Goal: Transaction & Acquisition: Purchase product/service

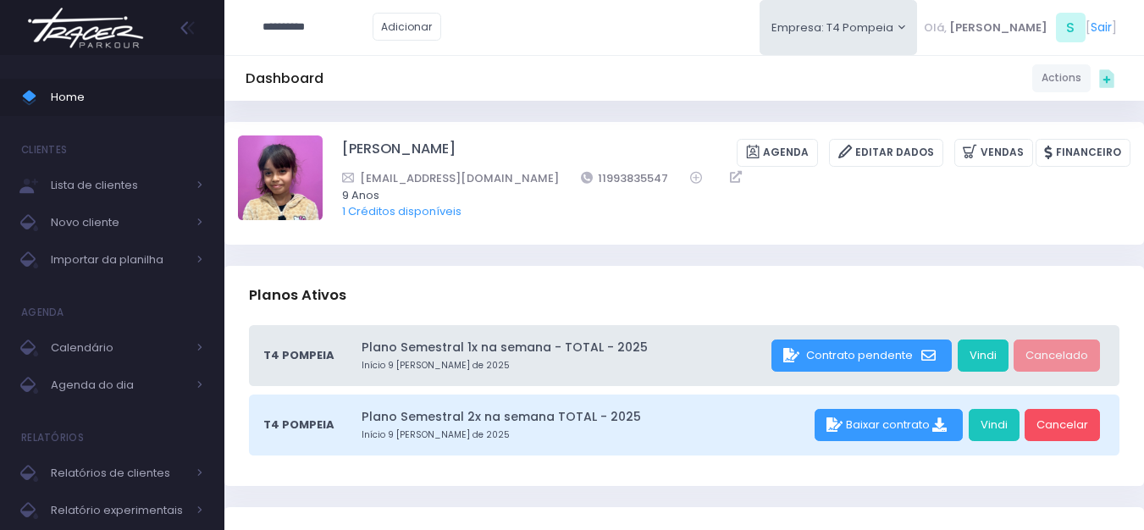
click at [302, 26] on input "**********" at bounding box center [318, 27] width 110 height 32
click at [371, 59] on link "Sophie M G Cuvelie" at bounding box center [344, 57] width 96 height 17
type input "**********"
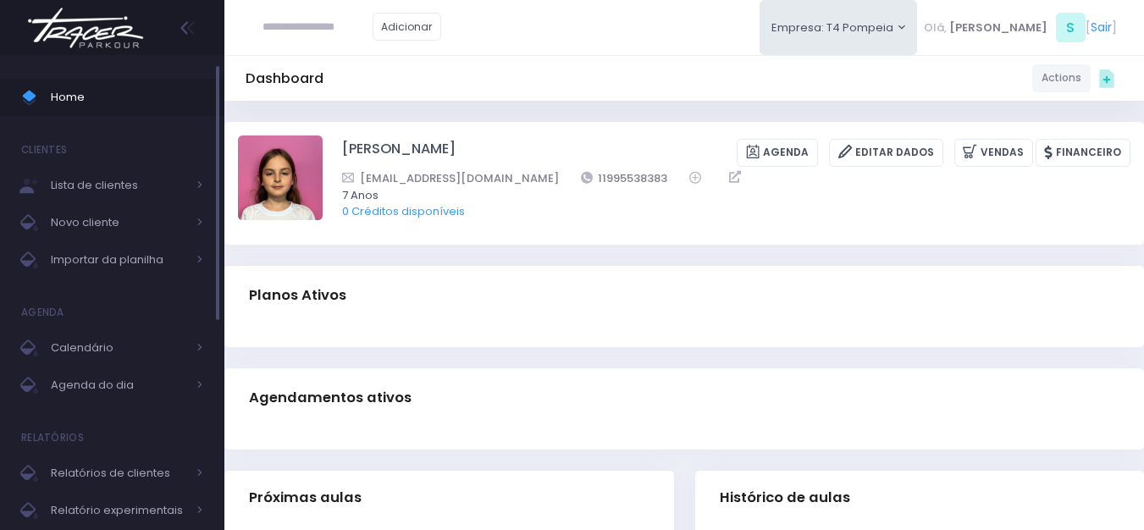
click at [102, 98] on span "Home" at bounding box center [127, 97] width 152 height 22
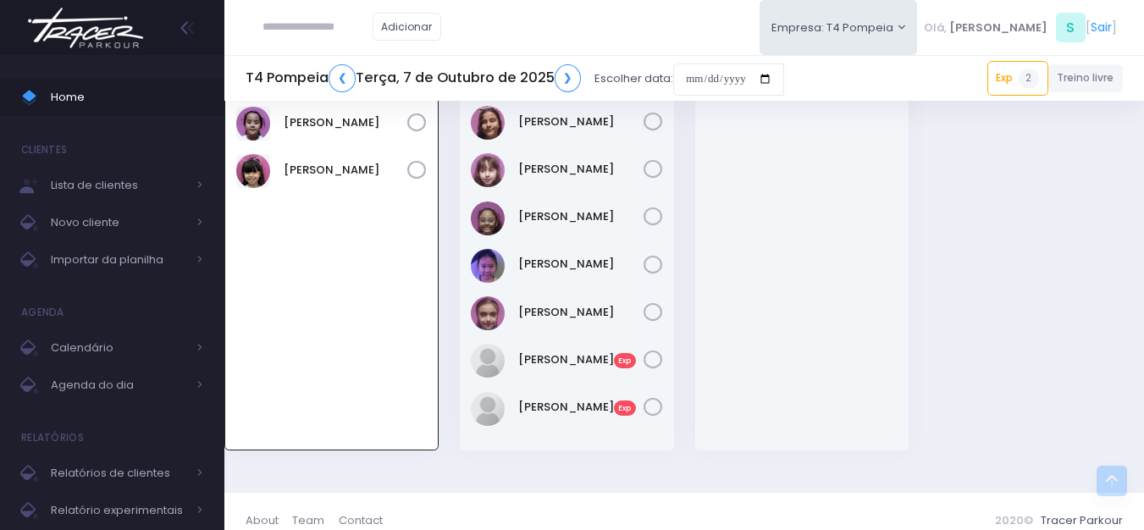
scroll to position [591, 0]
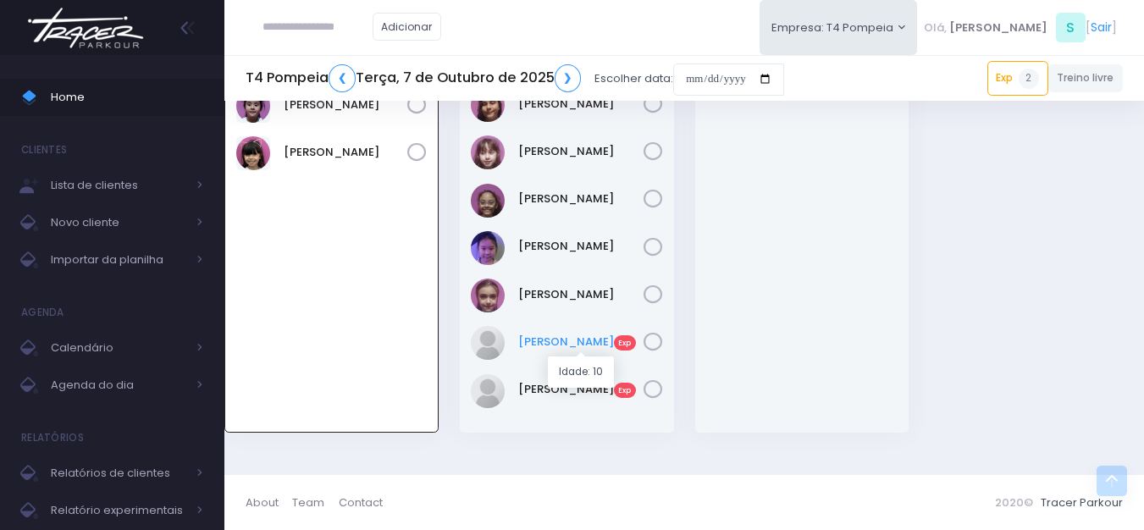
click at [534, 342] on link "Nina Magalhães Exp" at bounding box center [580, 342] width 125 height 17
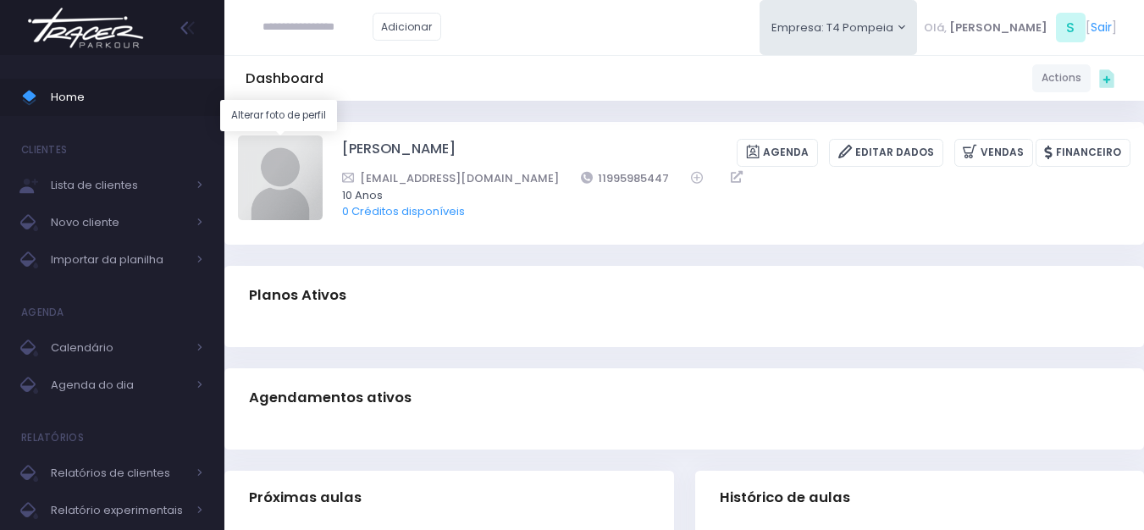
click at [279, 171] on img at bounding box center [280, 178] width 85 height 85
click at [322, 136] on input "file" at bounding box center [322, 135] width 1 height 1
click at [111, 97] on span "Home" at bounding box center [127, 97] width 152 height 22
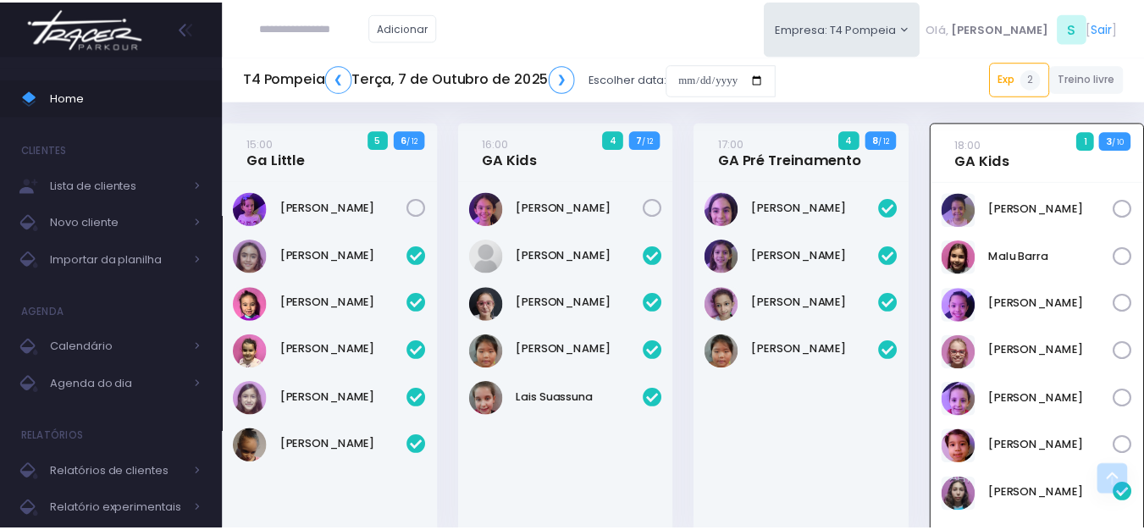
scroll to position [591, 0]
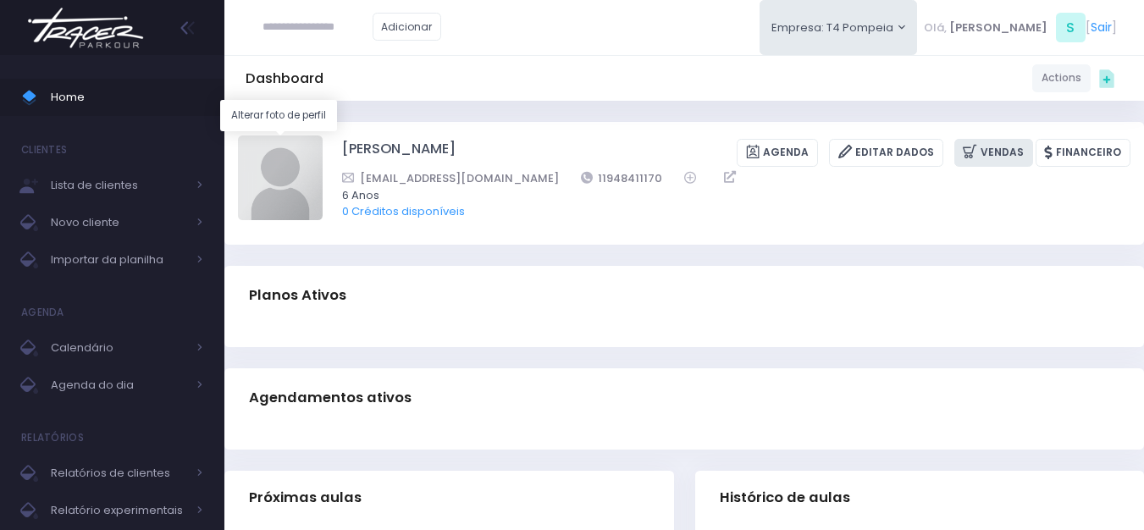
click at [987, 157] on link "Vendas" at bounding box center [993, 153] width 79 height 28
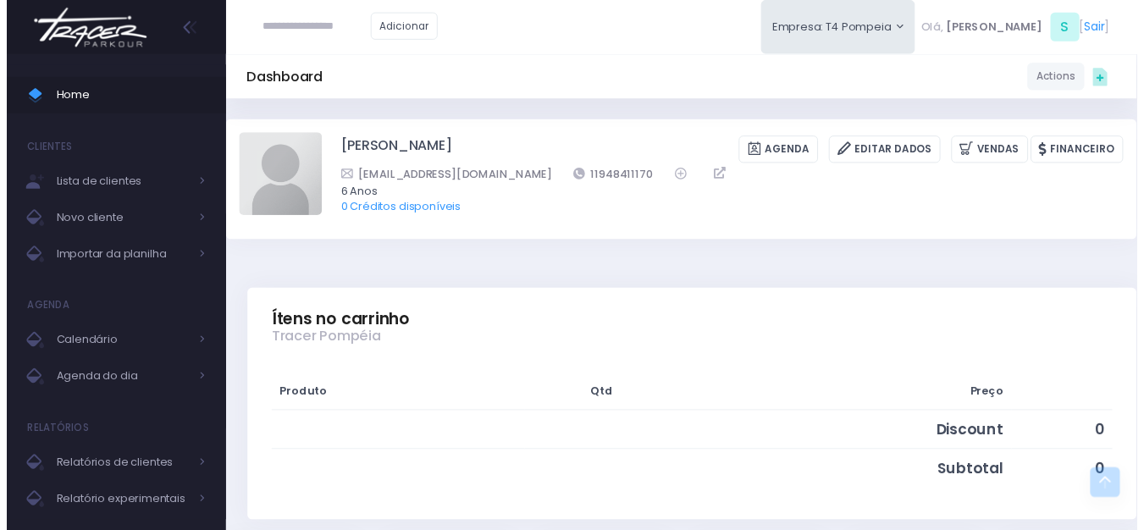
scroll to position [339, 0]
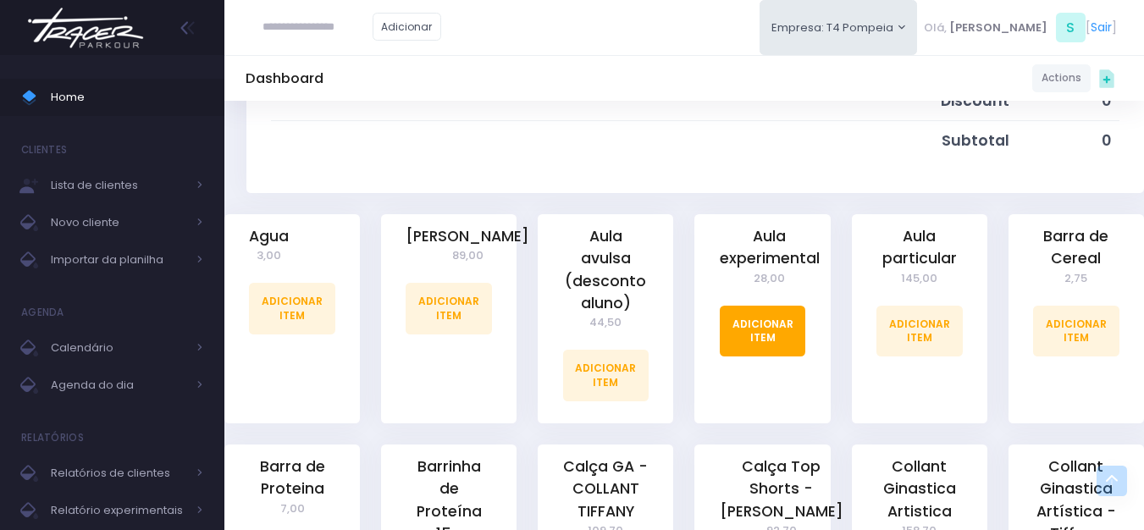
click at [773, 335] on link "Adicionar Item" at bounding box center [763, 331] width 86 height 51
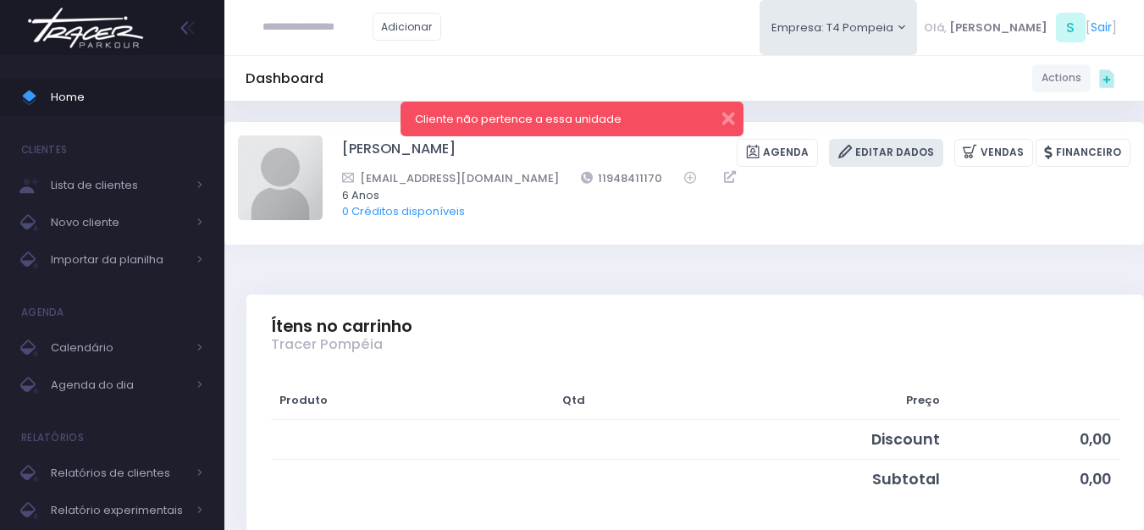
click at [882, 152] on link "Editar Dados" at bounding box center [886, 153] width 114 height 28
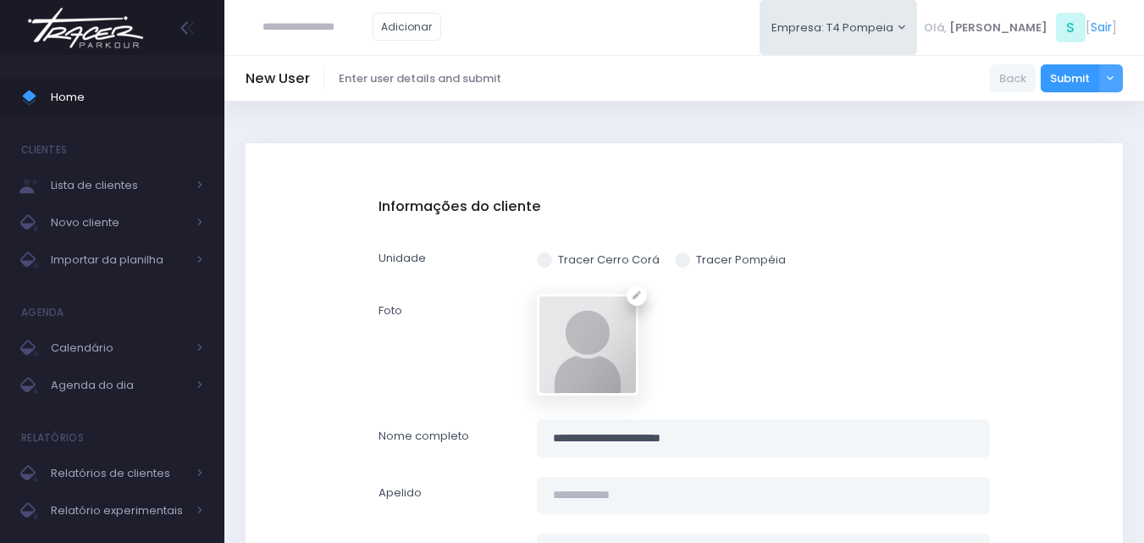
click at [683, 255] on span at bounding box center [682, 259] width 15 height 15
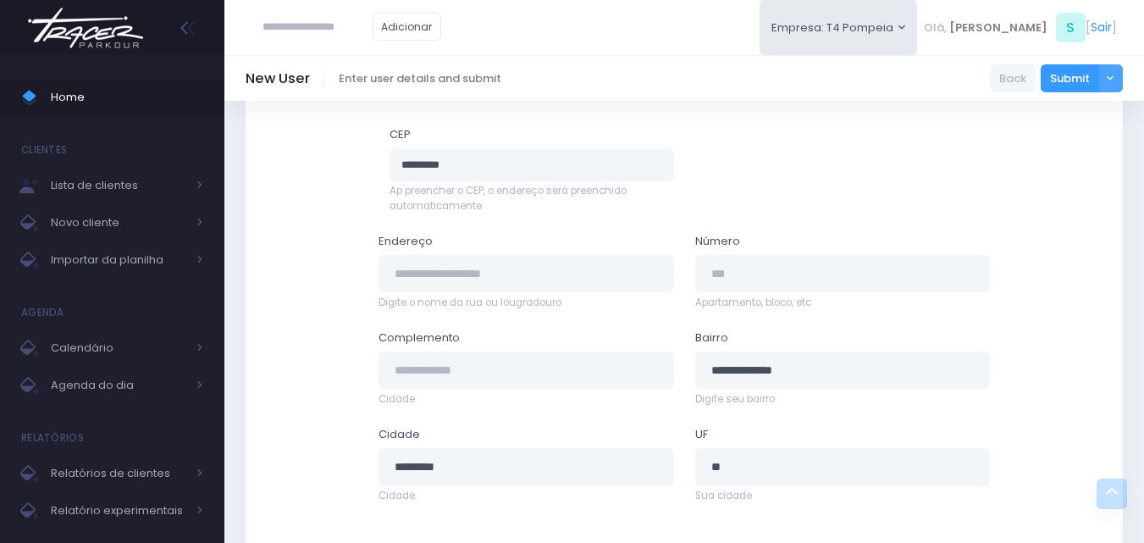
scroll to position [979, 0]
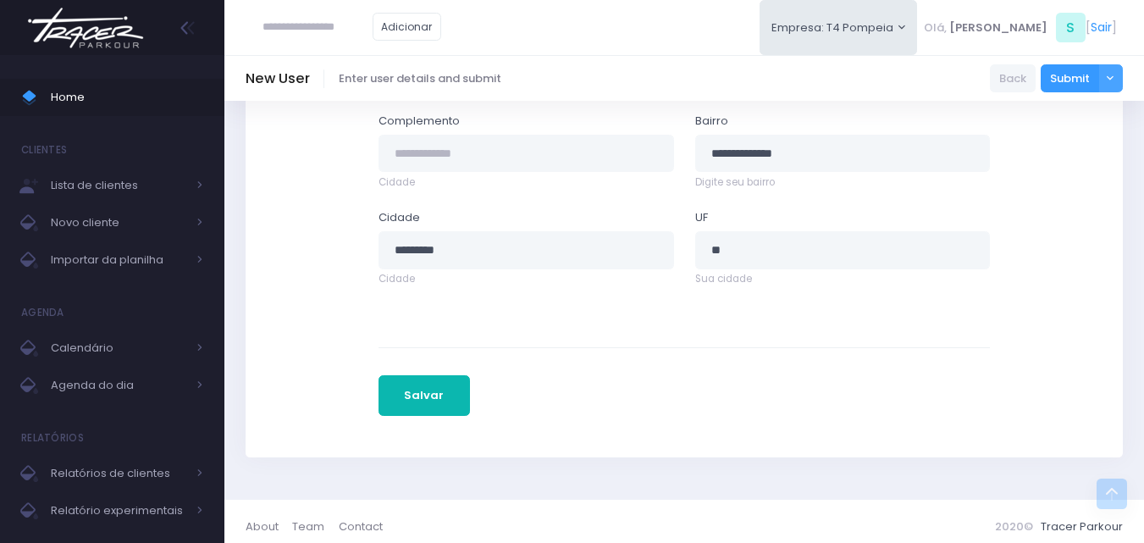
click at [432, 384] on button "Salvar" at bounding box center [424, 395] width 91 height 41
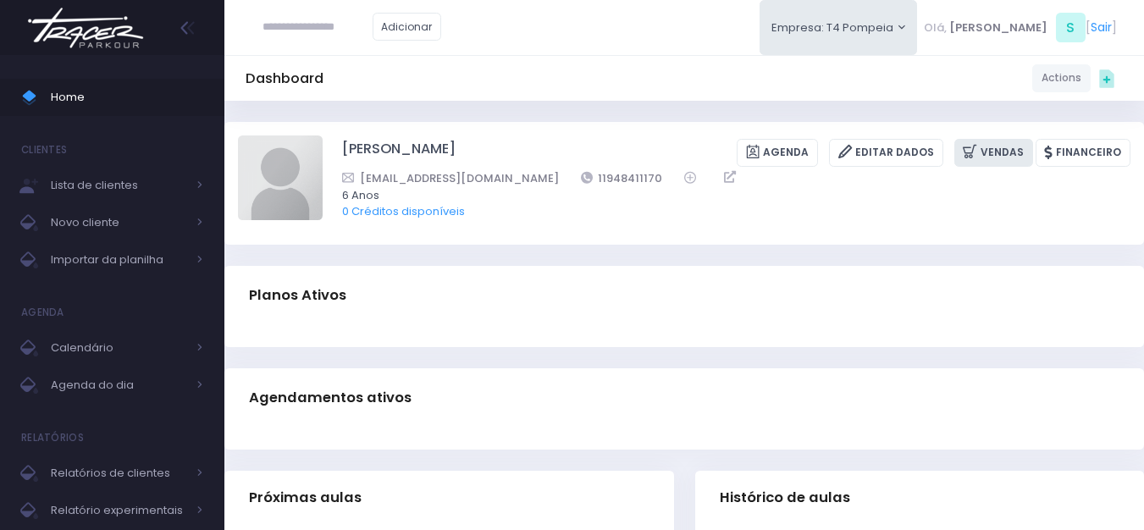
click at [1005, 159] on link "Vendas" at bounding box center [993, 153] width 79 height 28
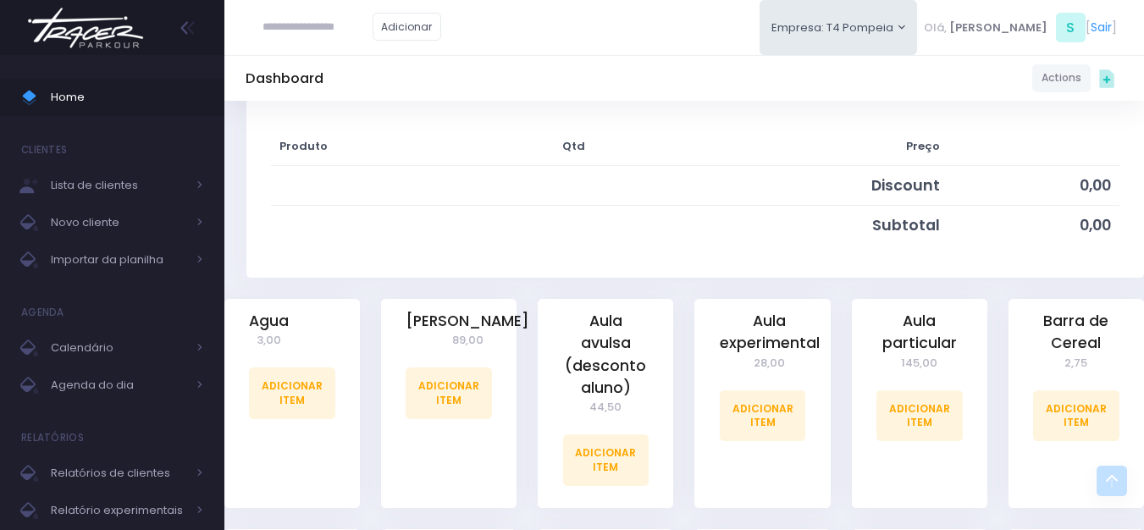
scroll to position [339, 0]
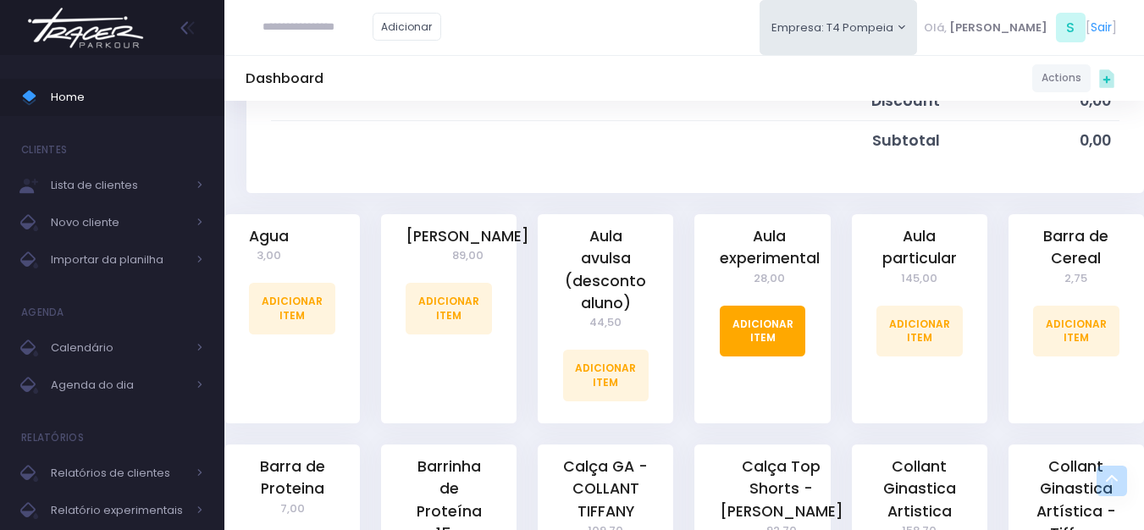
click at [783, 346] on link "Adicionar Item" at bounding box center [763, 331] width 86 height 51
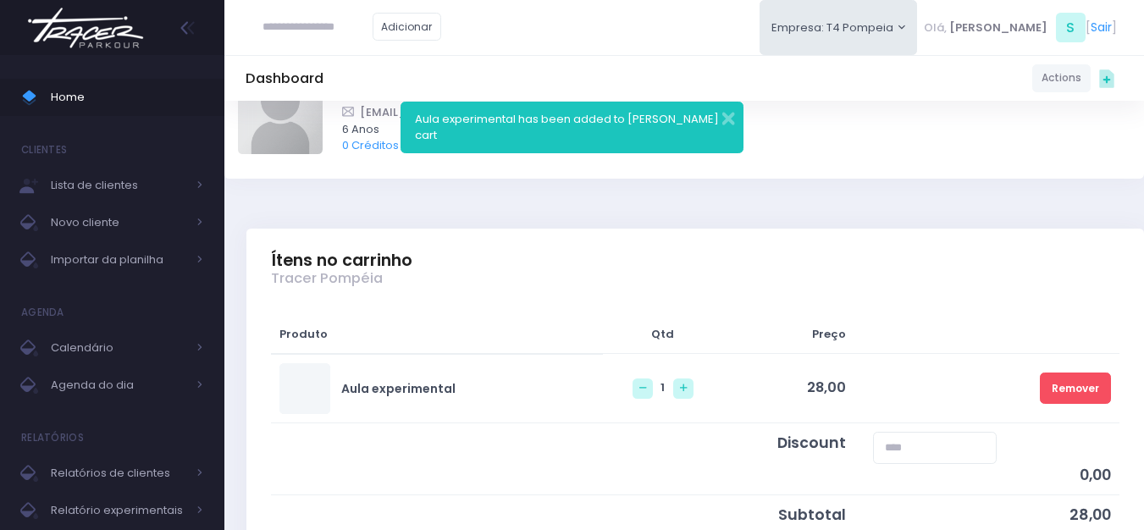
scroll to position [254, 0]
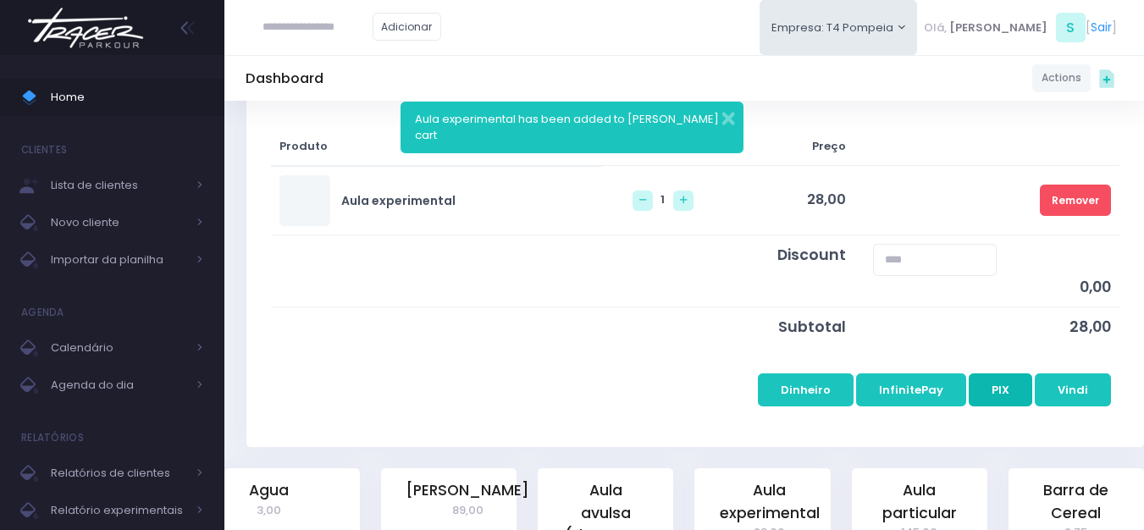
click at [1013, 387] on button "PIX" at bounding box center [1001, 389] width 64 height 32
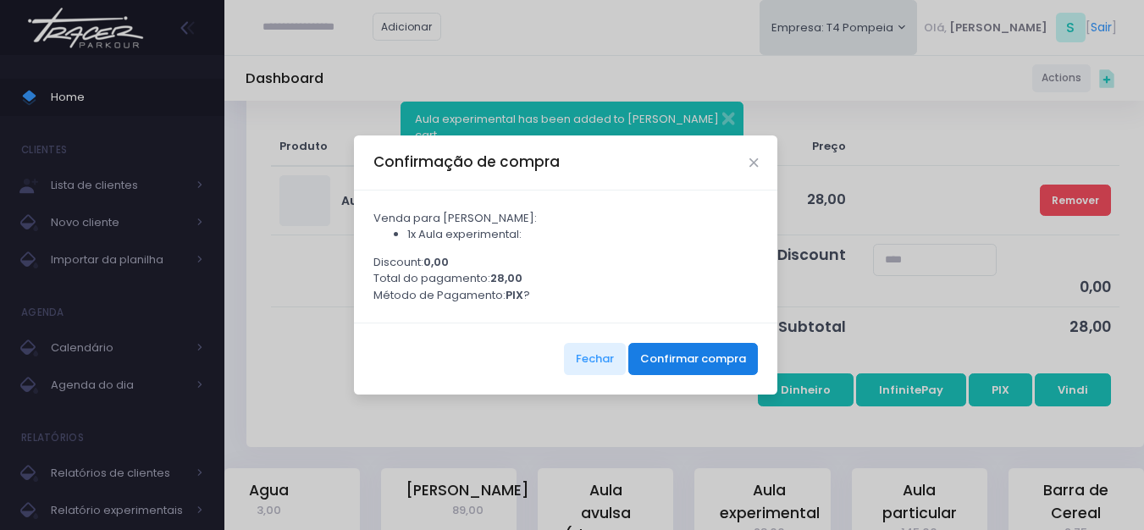
click at [745, 354] on button "Confirmar compra" at bounding box center [693, 359] width 130 height 32
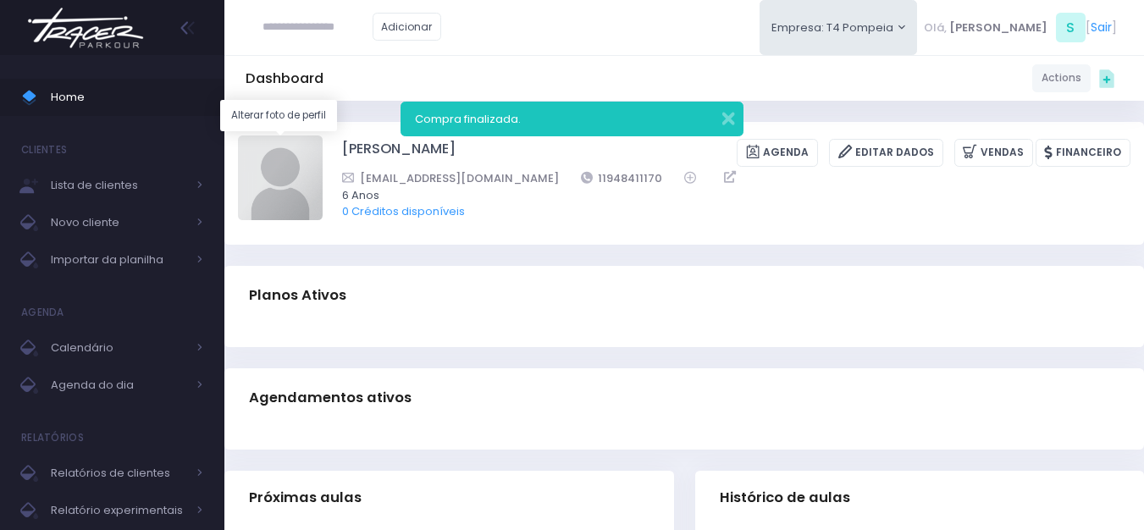
click at [300, 192] on img at bounding box center [280, 178] width 85 height 85
click at [322, 136] on input "file" at bounding box center [322, 135] width 1 height 1
type input "**********"
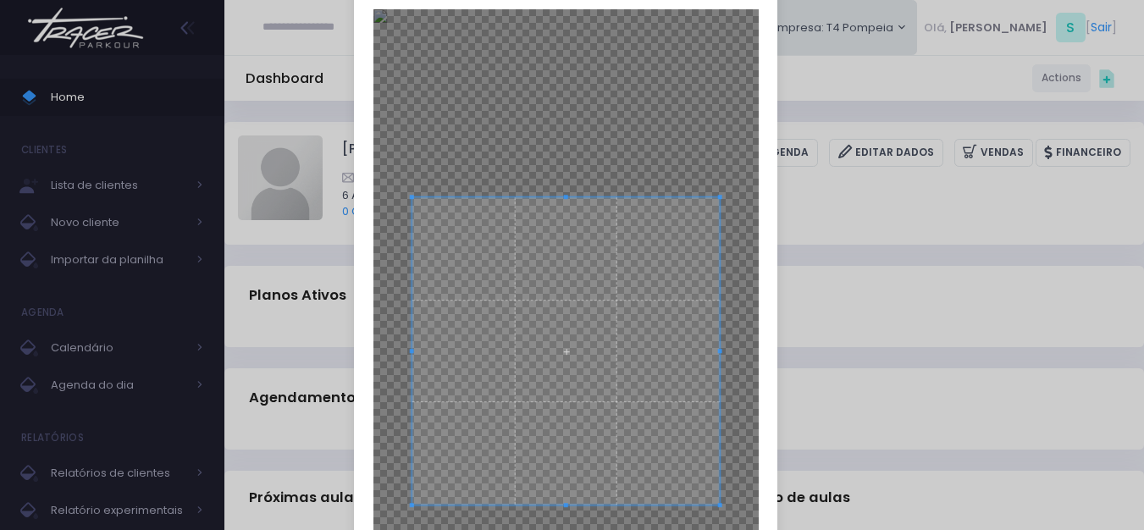
scroll to position [169, 0]
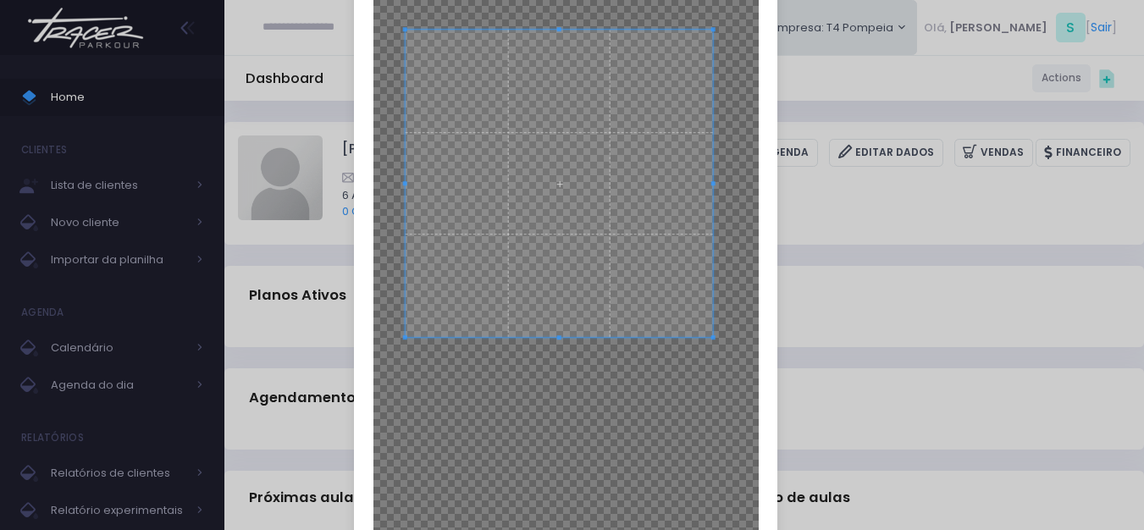
click at [578, 108] on span at bounding box center [559, 184] width 308 height 308
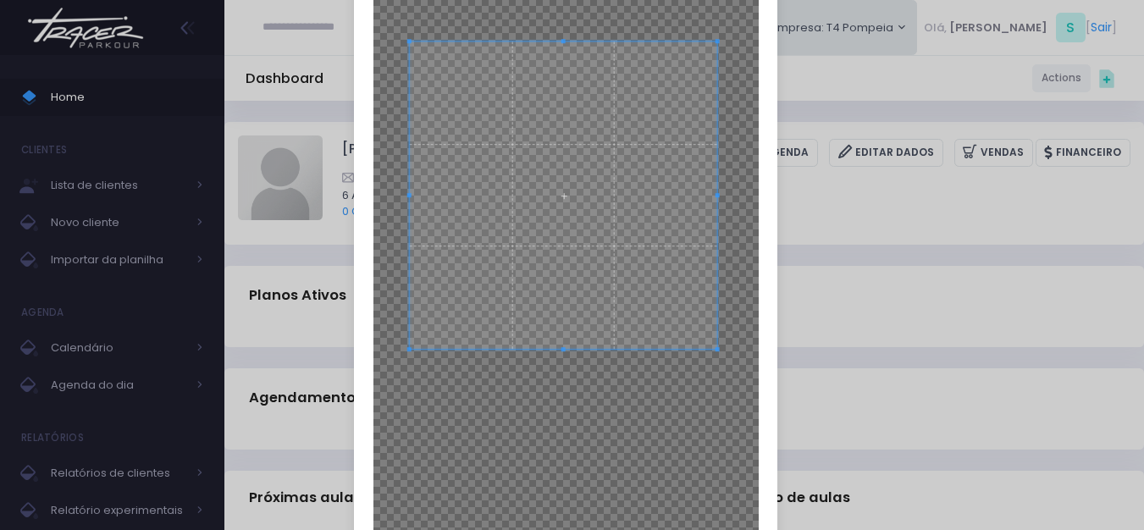
click at [627, 260] on span at bounding box center [563, 195] width 308 height 308
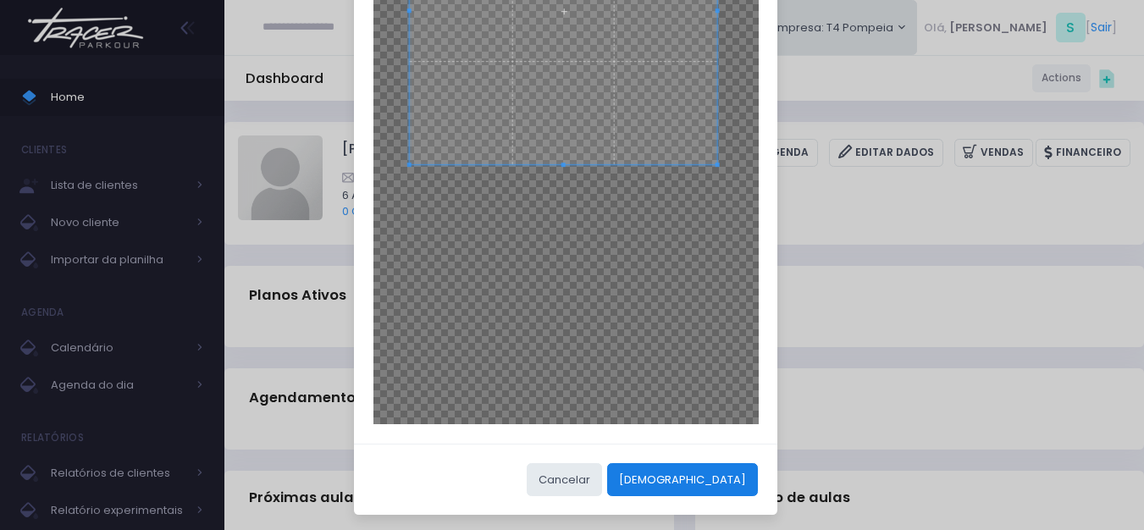
scroll to position [358, 0]
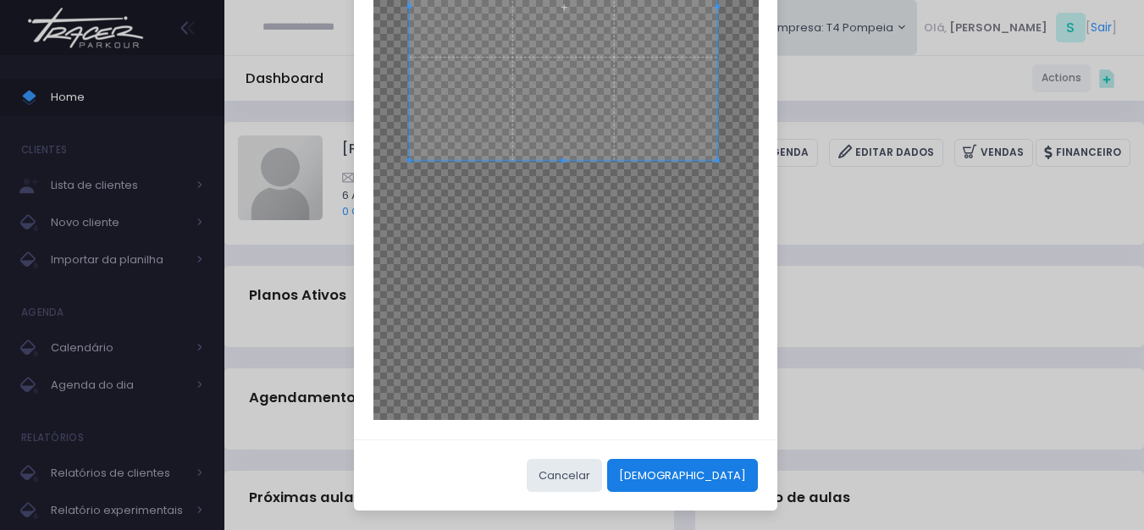
click at [725, 471] on button "Cortar" at bounding box center [682, 475] width 151 height 32
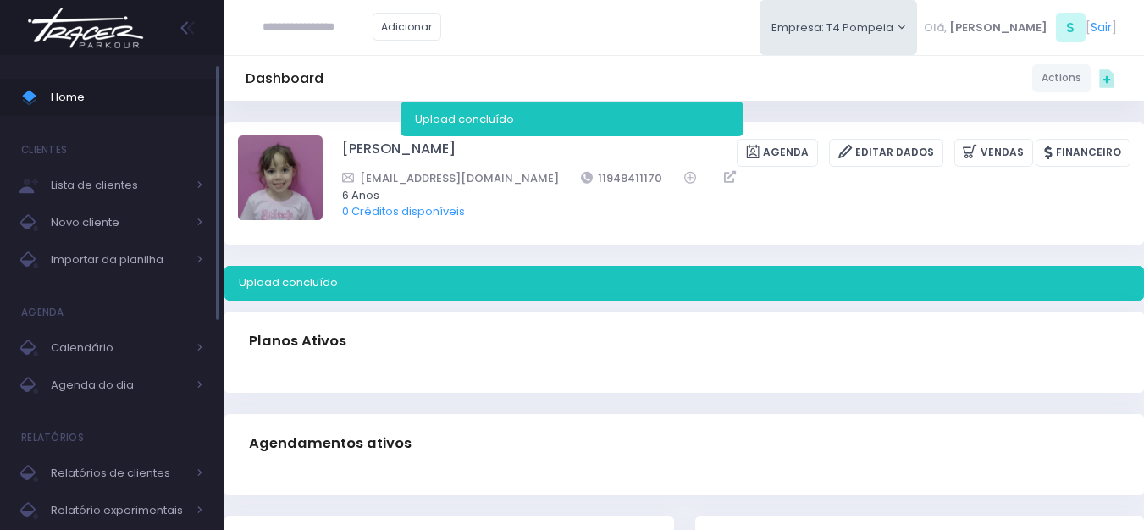
click at [108, 97] on span "Home" at bounding box center [127, 97] width 152 height 22
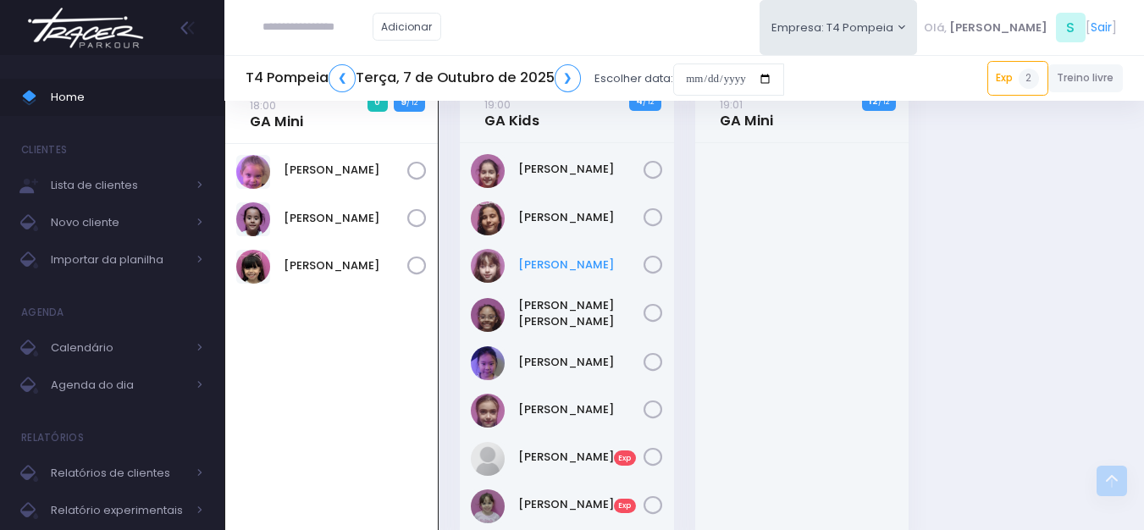
scroll to position [591, 0]
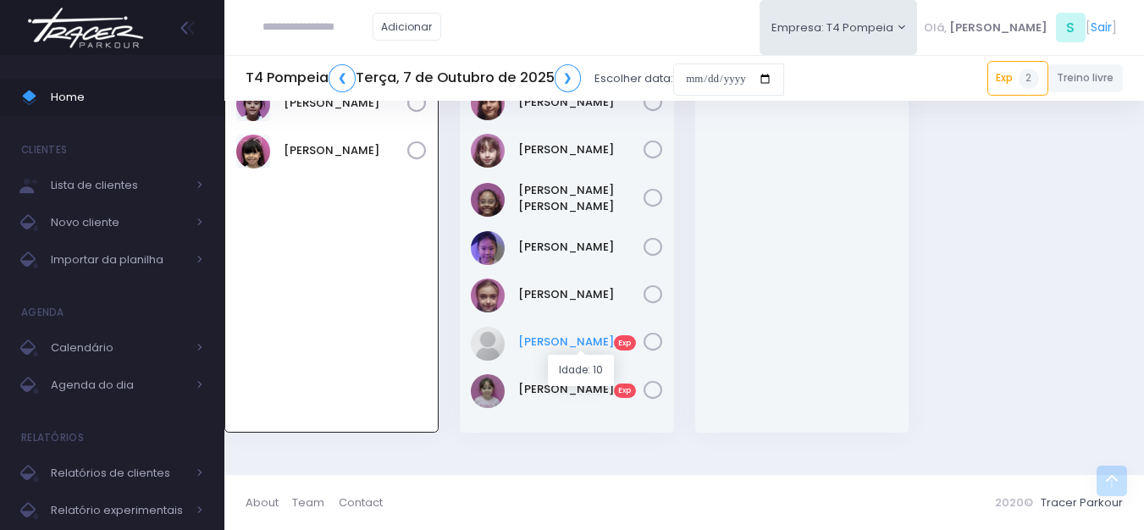
click at [570, 344] on link "[PERSON_NAME] Exp" at bounding box center [580, 342] width 125 height 17
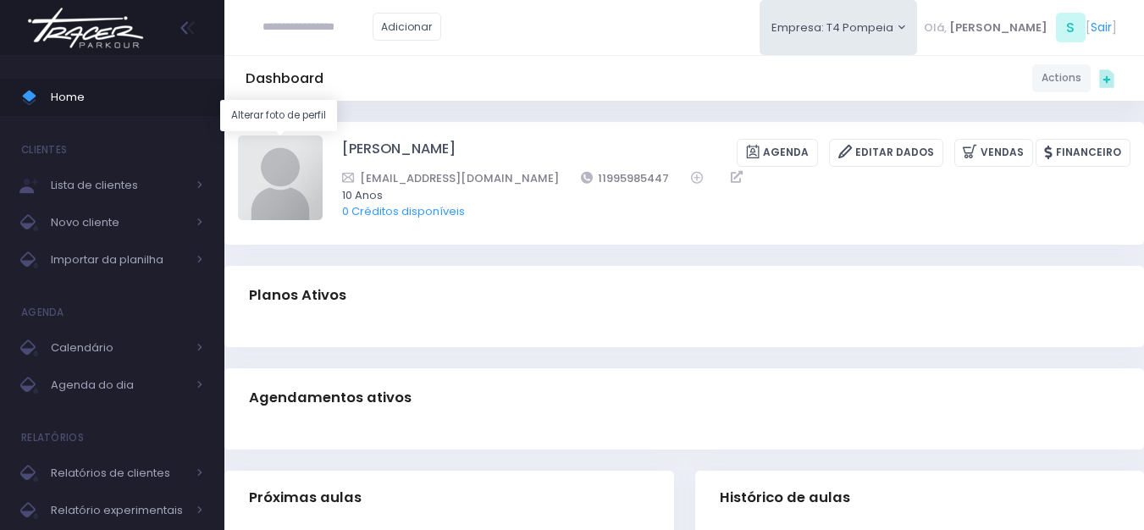
click at [268, 179] on img at bounding box center [280, 178] width 85 height 85
click at [322, 136] on input "file" at bounding box center [322, 135] width 1 height 1
type input "**********"
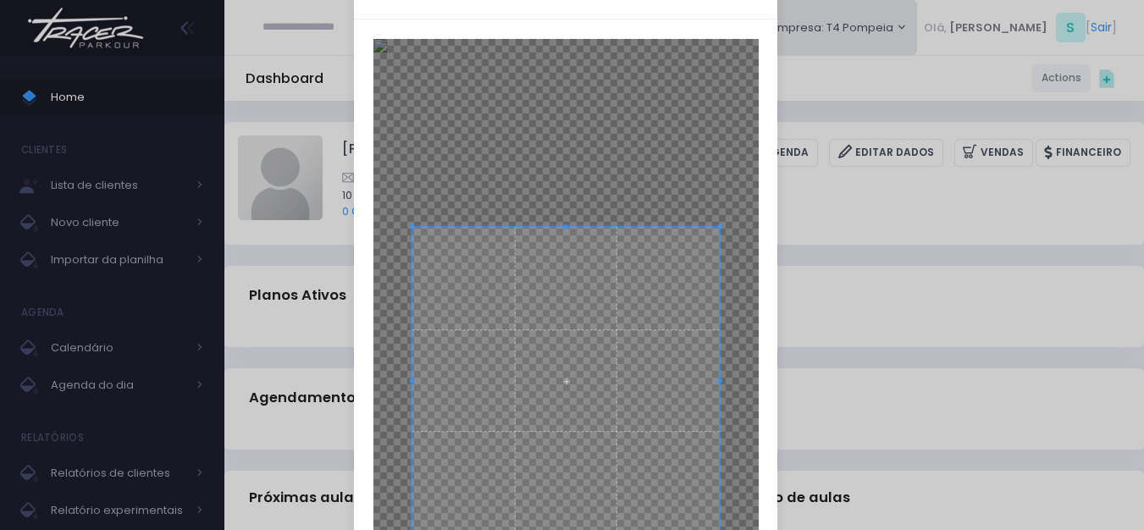
scroll to position [85, 0]
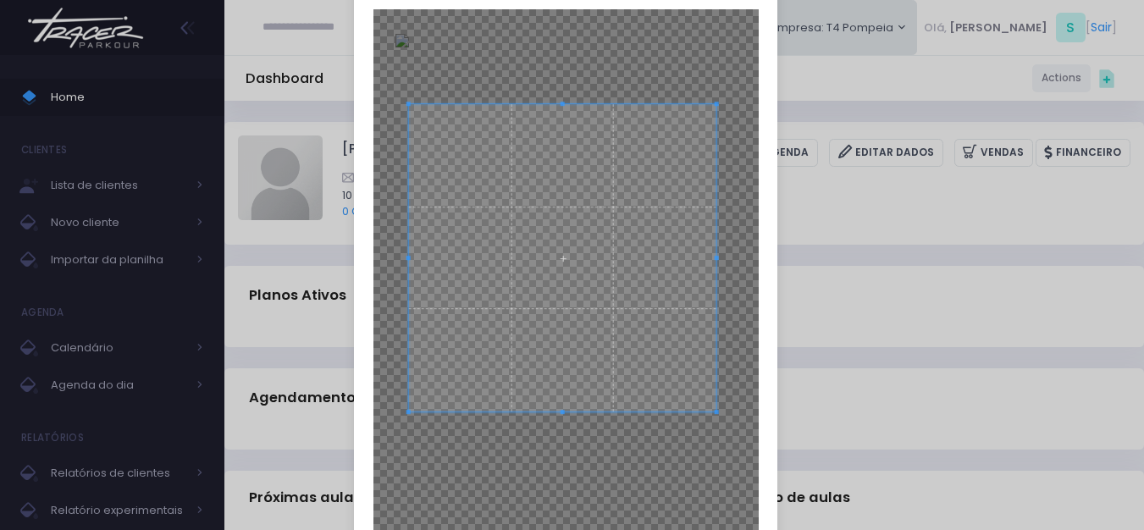
click at [590, 211] on span at bounding box center [562, 258] width 308 height 308
click at [827, 337] on div "Recortar imagem × Cancelar Cortar" at bounding box center [572, 265] width 1144 height 530
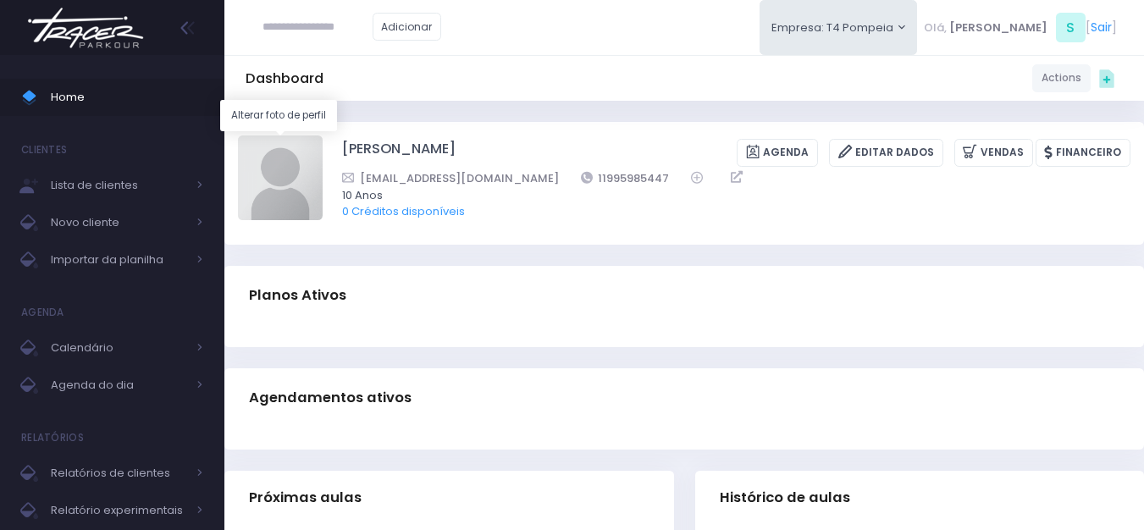
click at [292, 185] on img at bounding box center [280, 178] width 85 height 85
click at [322, 136] on input "file" at bounding box center [322, 135] width 1 height 1
type input "**********"
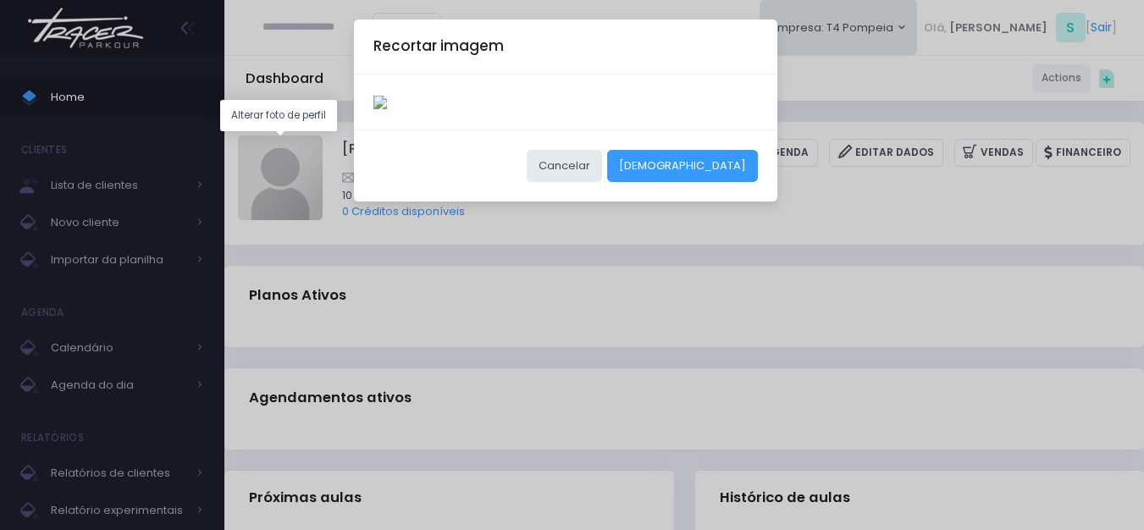
scroll to position [0, 0]
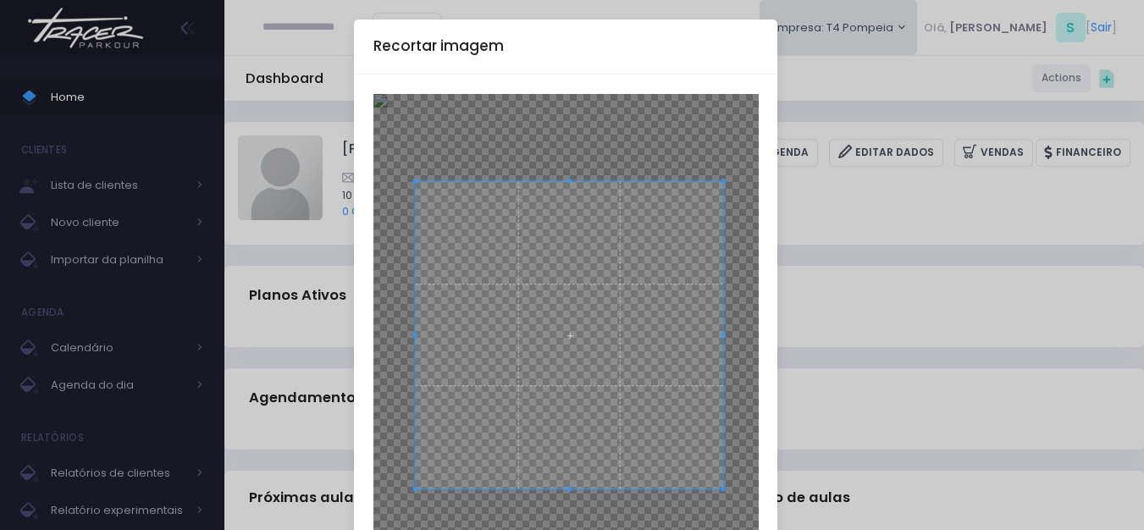
click at [579, 207] on span at bounding box center [569, 335] width 308 height 308
click at [552, 232] on span at bounding box center [559, 336] width 308 height 308
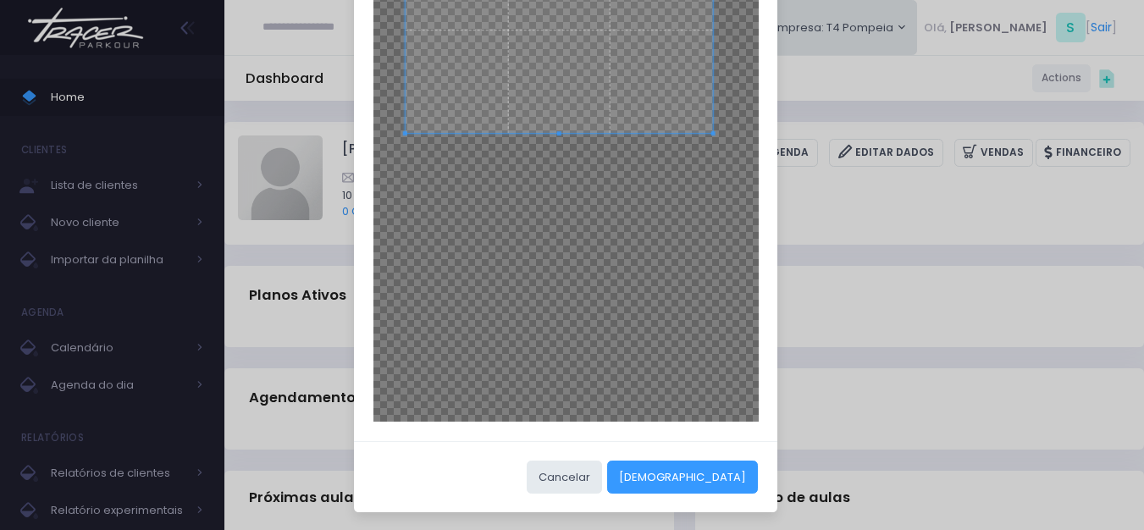
scroll to position [358, 0]
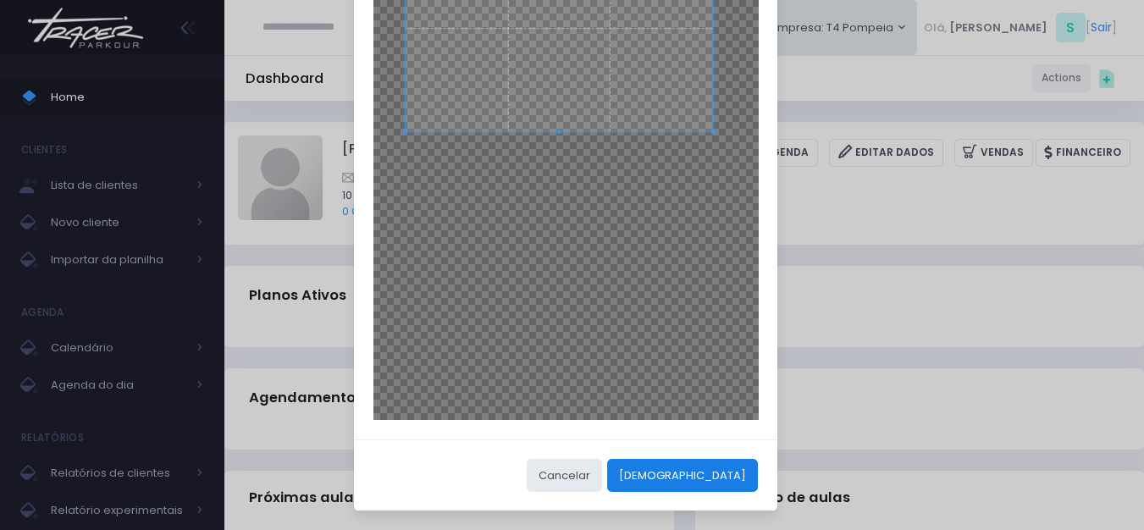
click at [735, 468] on button "Cortar" at bounding box center [682, 475] width 151 height 32
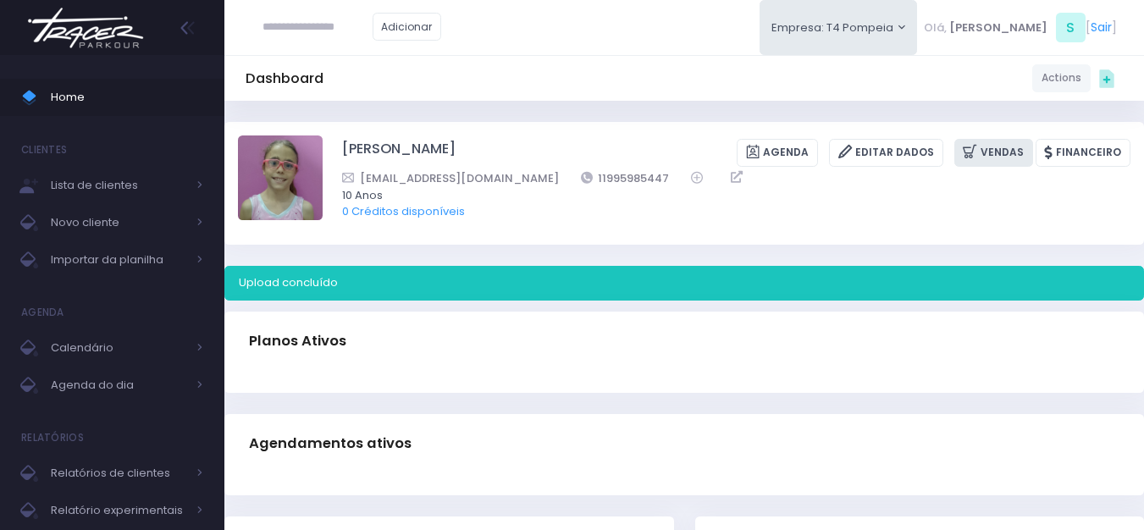
click at [994, 154] on link "Vendas" at bounding box center [993, 153] width 79 height 28
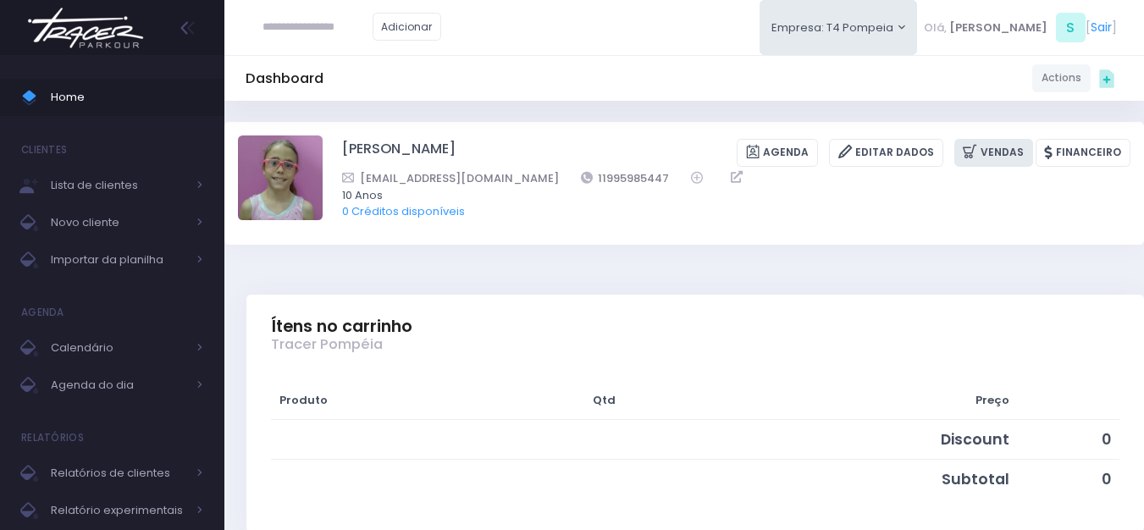
click at [994, 148] on link "Vendas" at bounding box center [993, 153] width 79 height 28
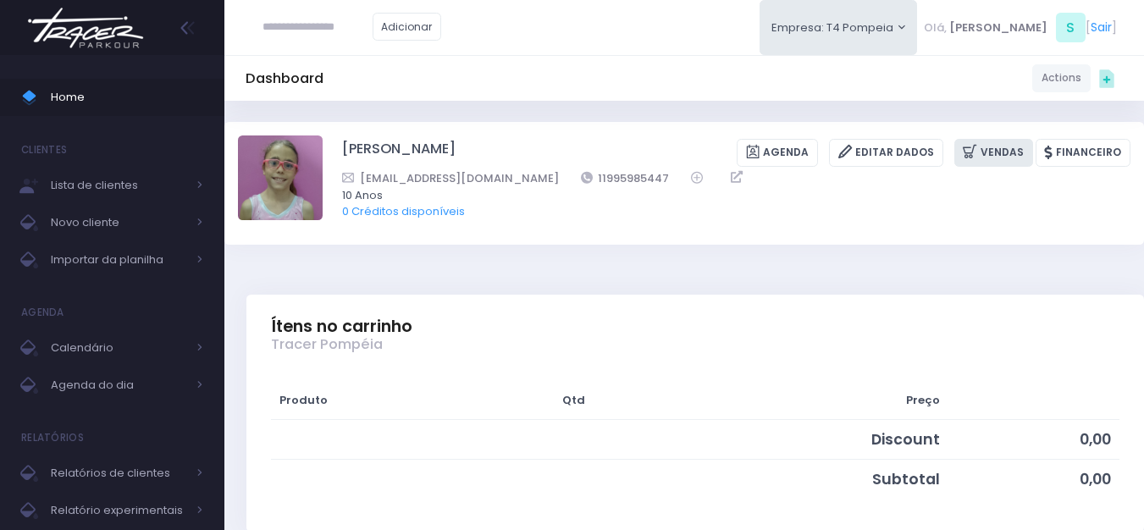
click at [1002, 152] on link "Vendas" at bounding box center [993, 153] width 79 height 28
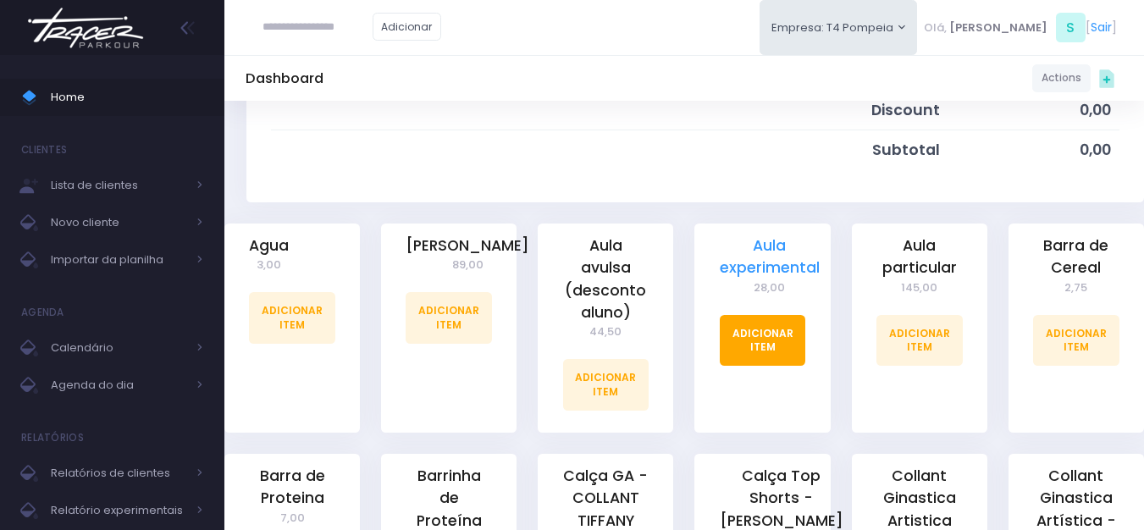
scroll to position [339, 0]
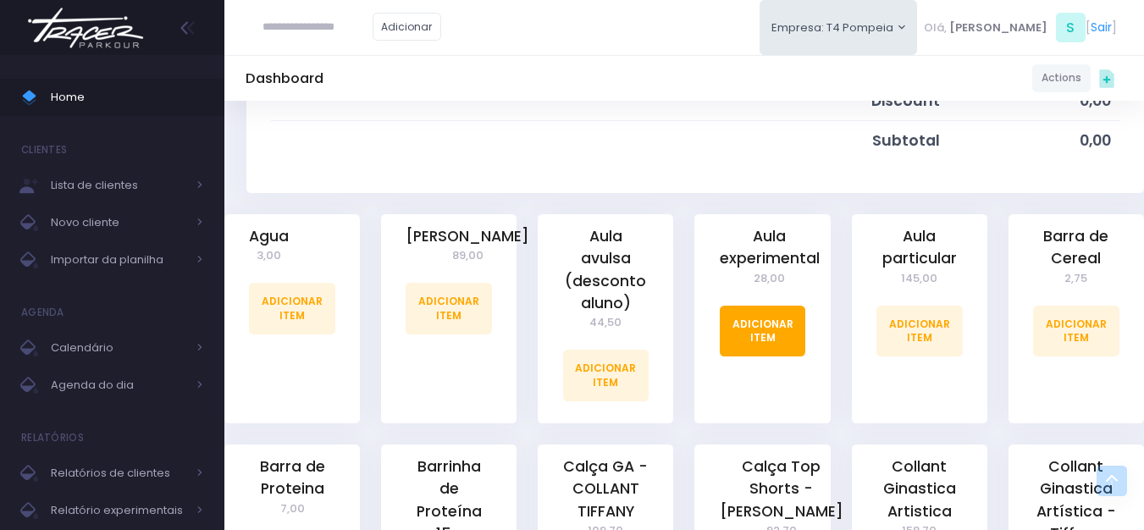
click at [776, 336] on link "Adicionar Item" at bounding box center [763, 331] width 86 height 51
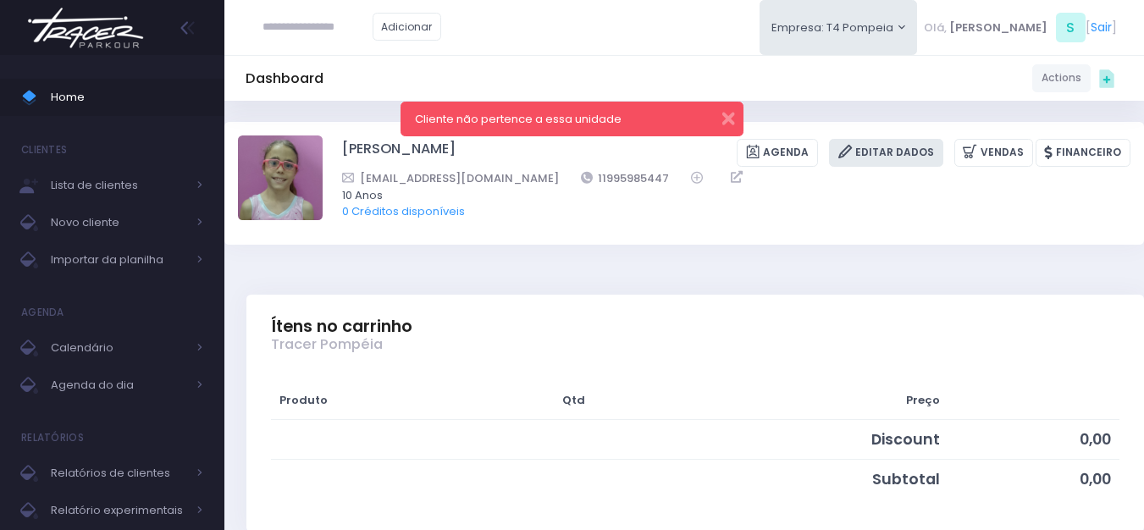
click at [938, 156] on link "Editar Dados" at bounding box center [886, 153] width 114 height 28
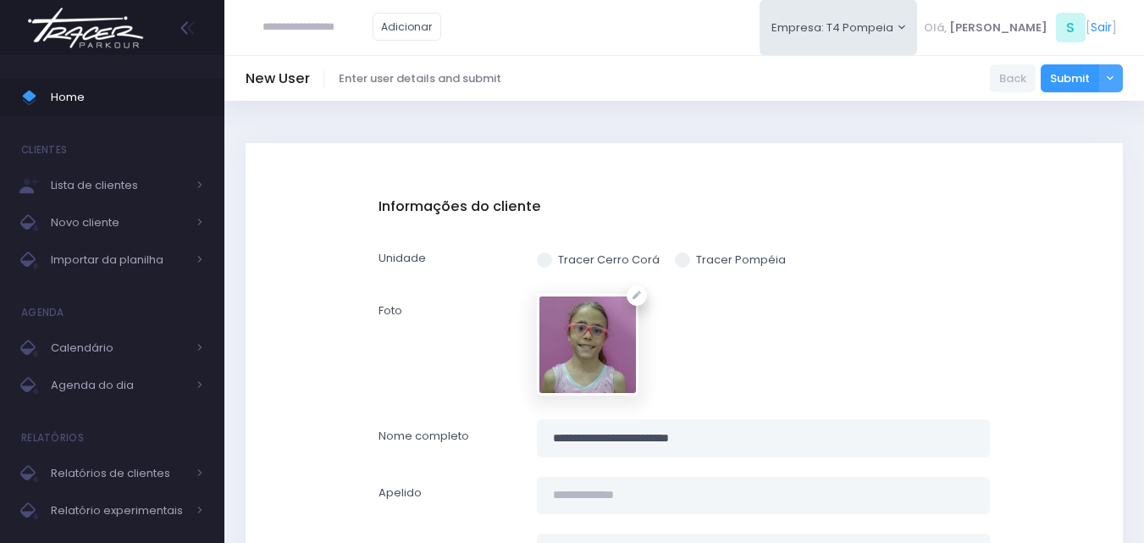
click at [683, 258] on span at bounding box center [682, 259] width 15 height 15
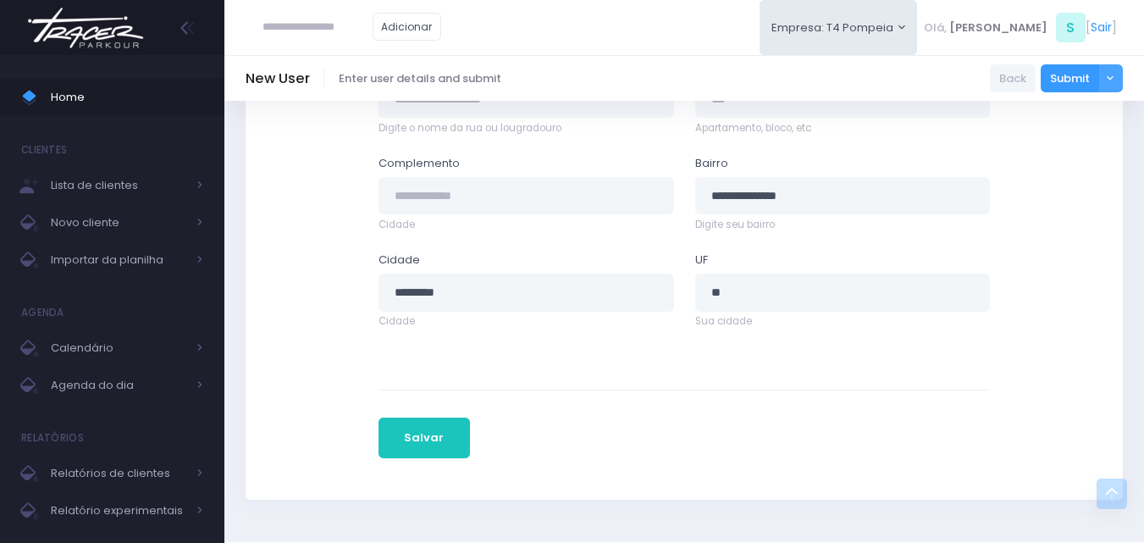
scroll to position [979, 0]
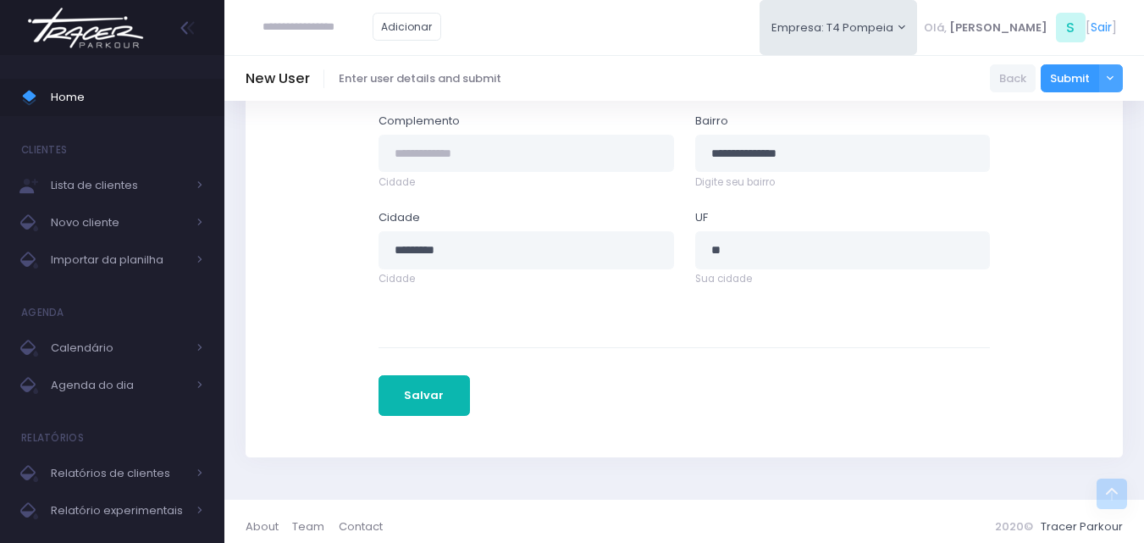
click at [431, 379] on button "Salvar" at bounding box center [424, 395] width 91 height 41
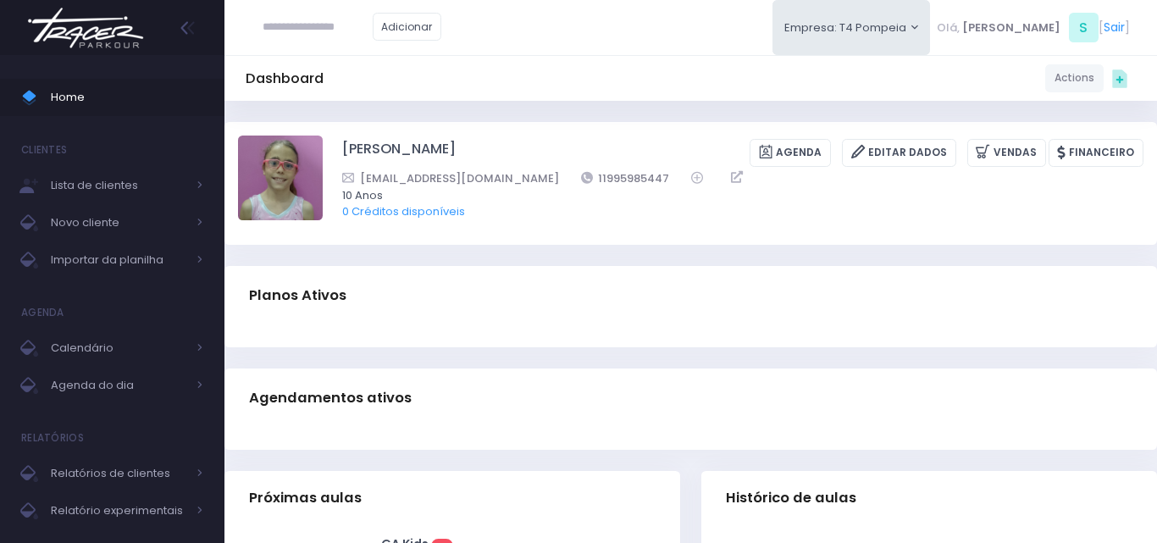
click at [988, 150] on link "Vendas" at bounding box center [1006, 153] width 79 height 28
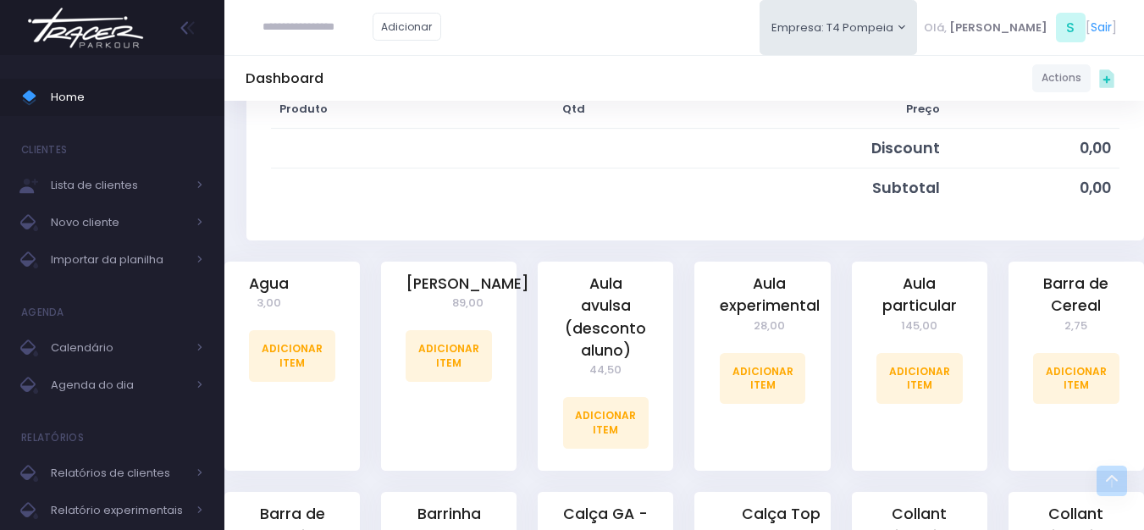
scroll to position [339, 0]
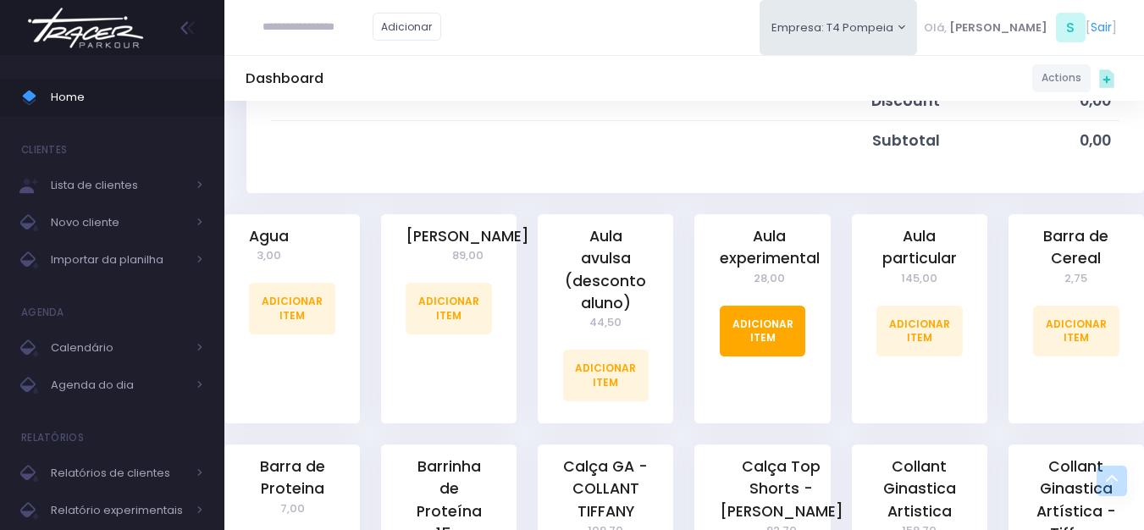
click at [759, 323] on link "Adicionar Item" at bounding box center [763, 331] width 86 height 51
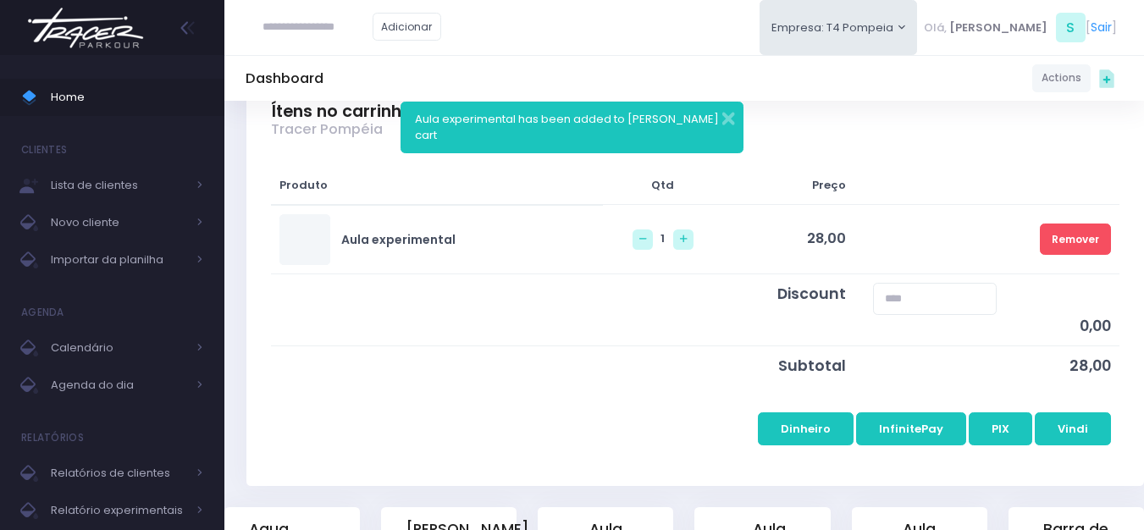
scroll to position [254, 0]
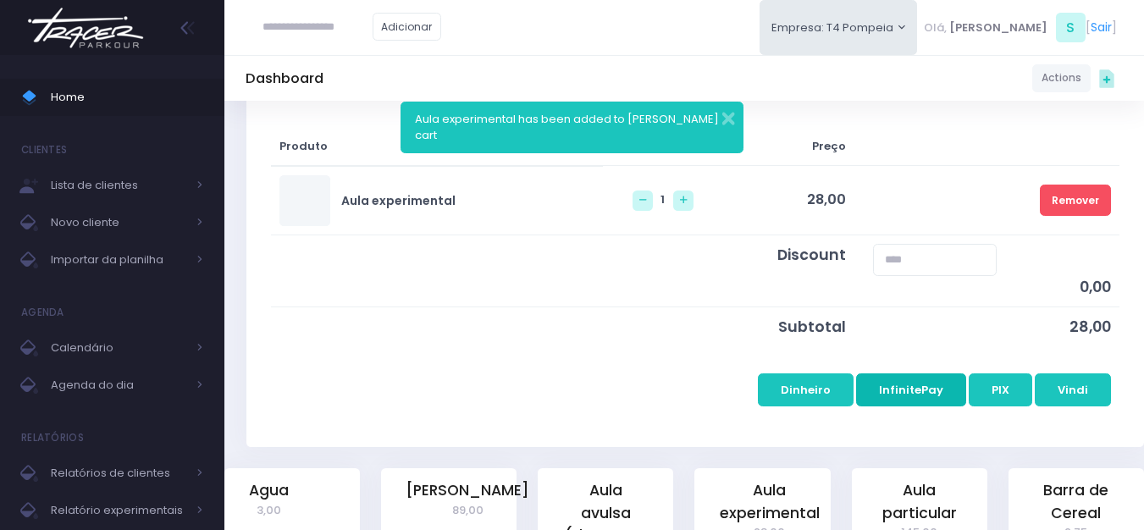
click at [899, 387] on button "InfinitePay" at bounding box center [911, 389] width 110 height 32
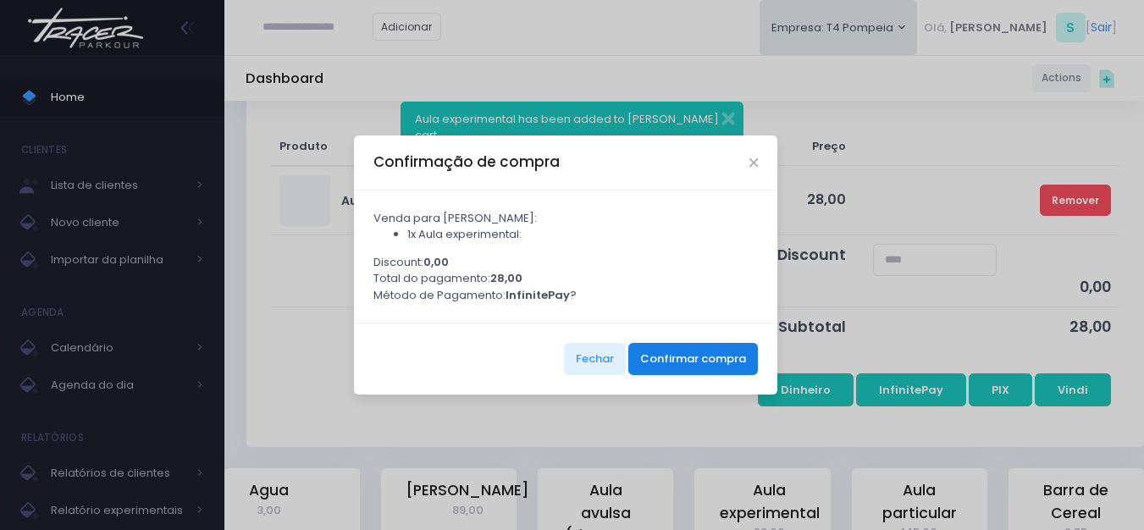
click at [669, 362] on button "Confirmar compra" at bounding box center [693, 359] width 130 height 32
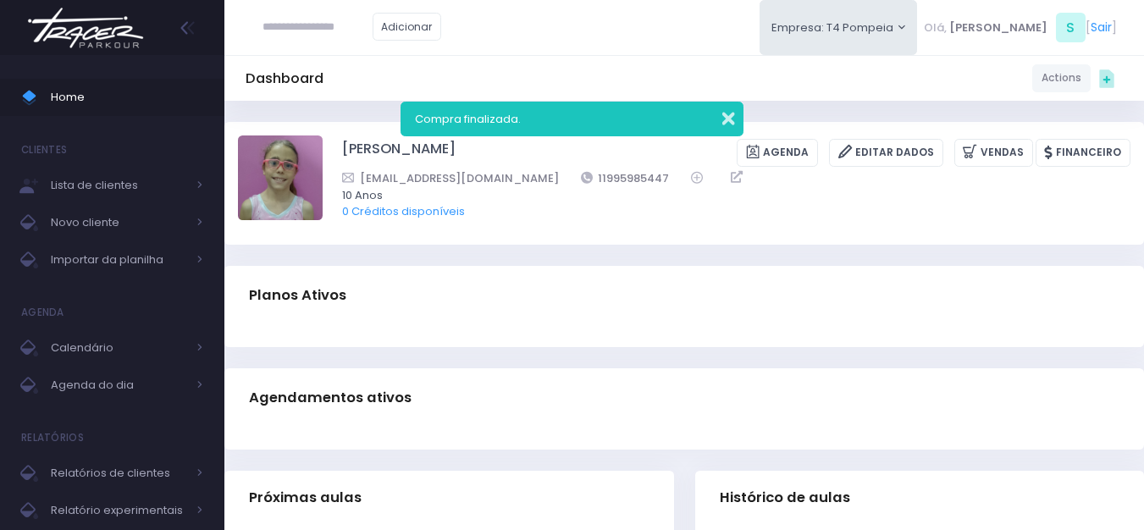
click at [731, 117] on button "button" at bounding box center [717, 116] width 34 height 19
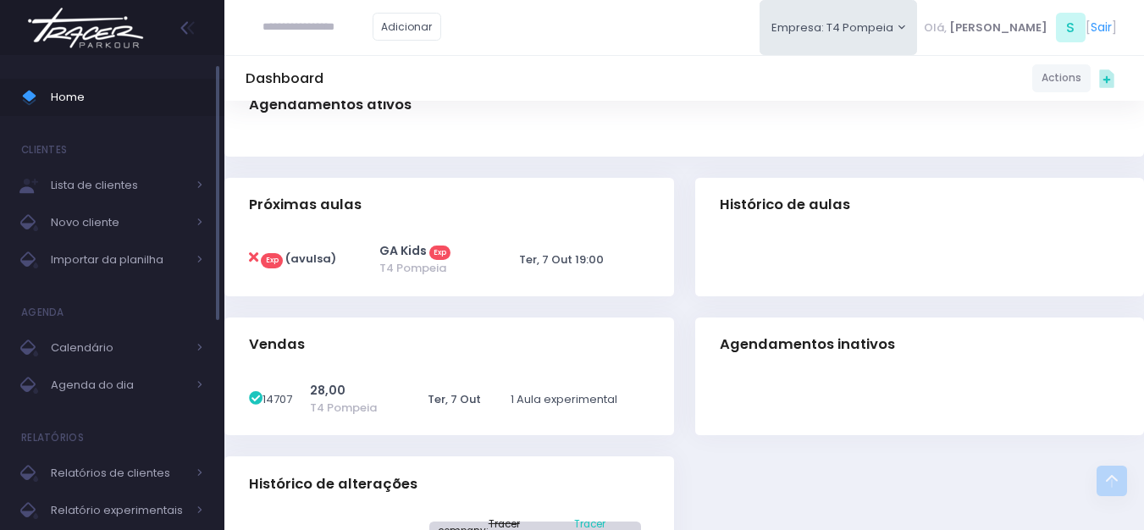
scroll to position [254, 0]
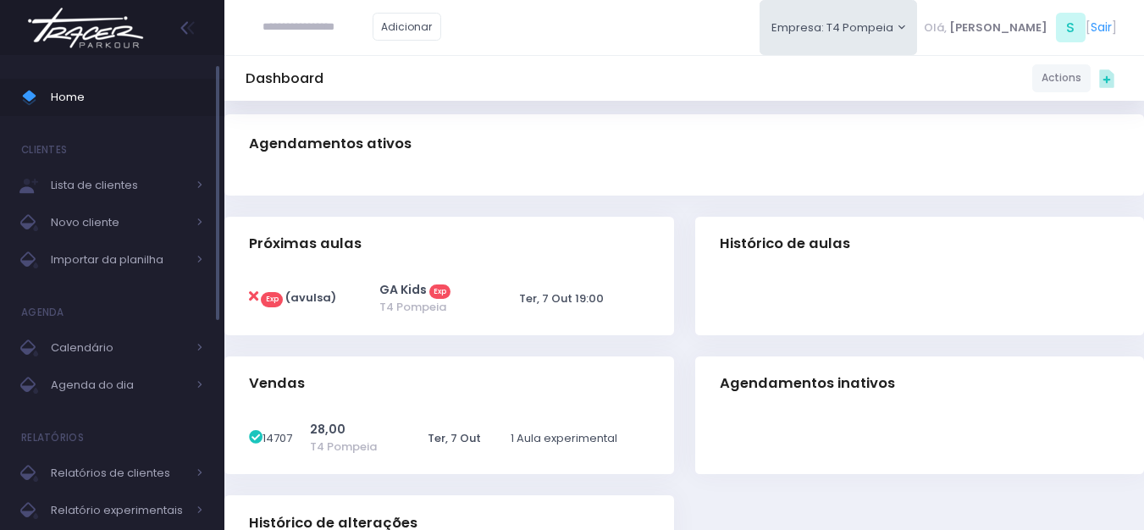
click at [117, 102] on span "Home" at bounding box center [127, 97] width 152 height 22
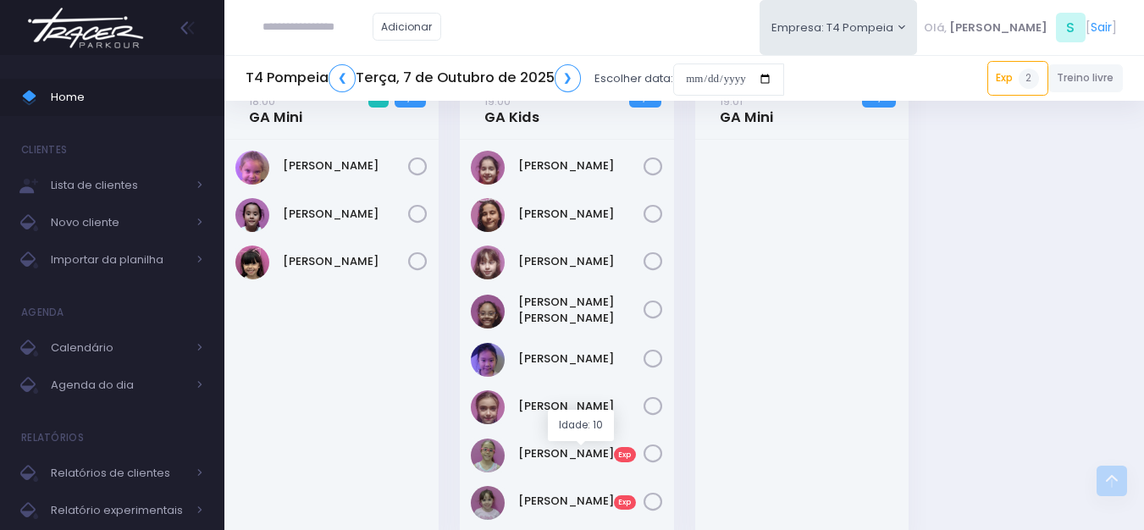
scroll to position [508, 0]
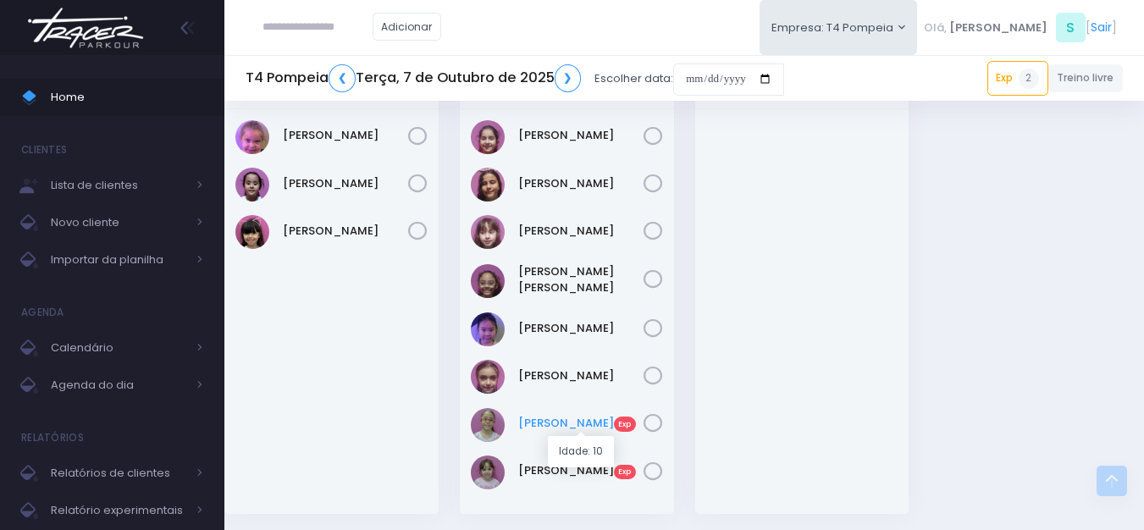
click at [565, 424] on link "Nina Magalhães Exp" at bounding box center [580, 423] width 125 height 17
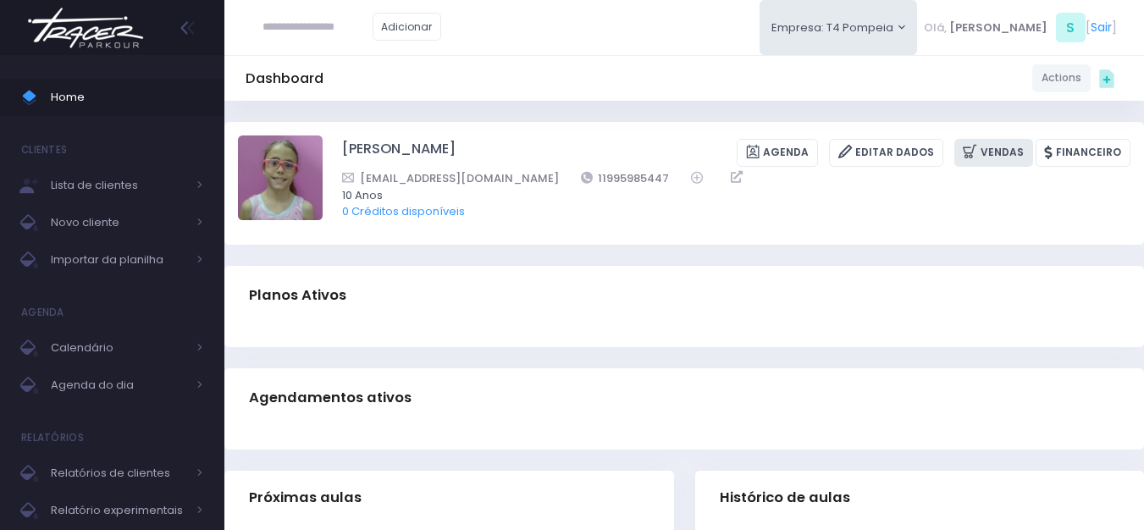
click at [981, 153] on icon at bounding box center [972, 151] width 18 height 19
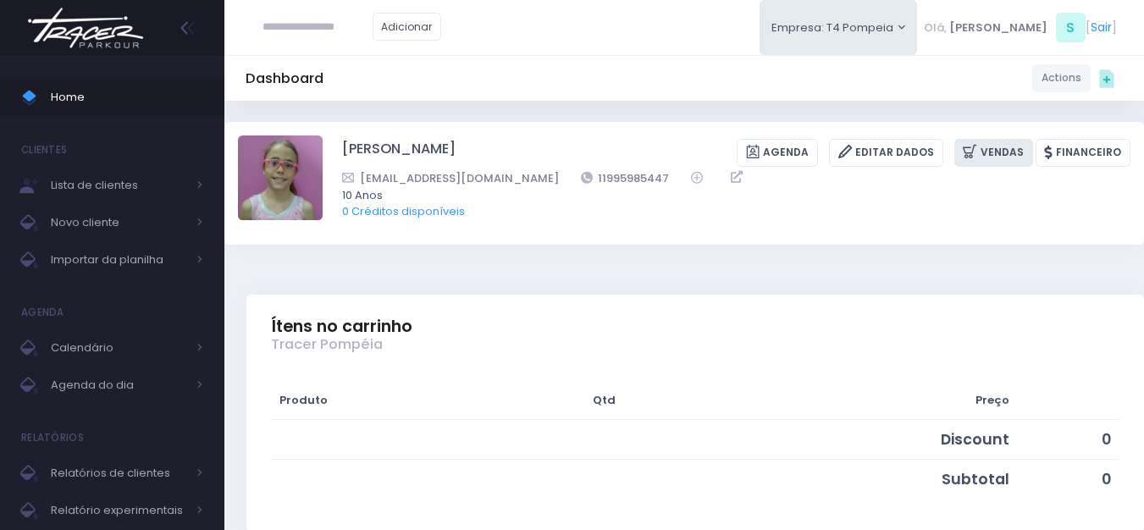
click at [989, 151] on link "Vendas" at bounding box center [993, 153] width 79 height 28
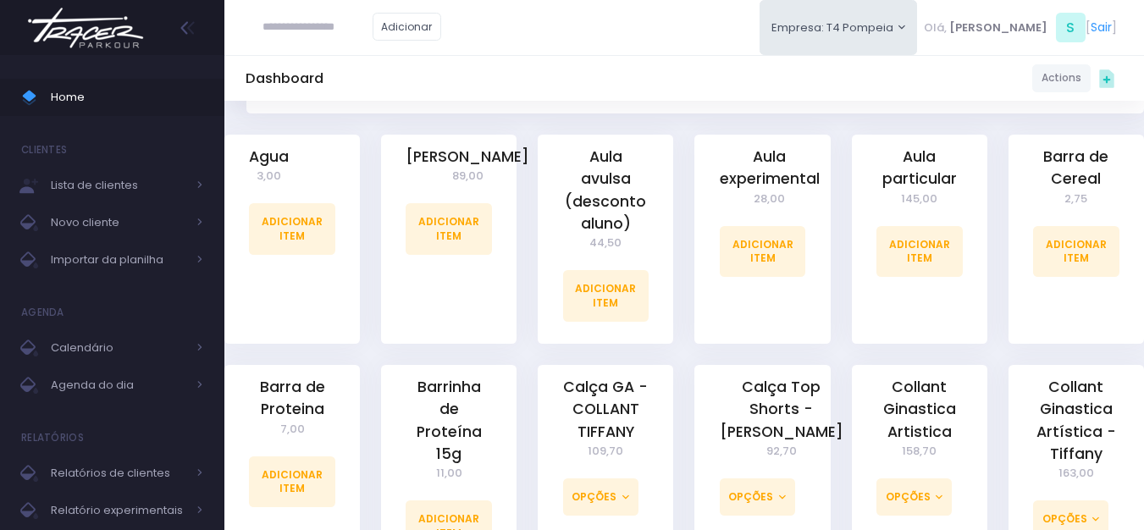
scroll to position [423, 0]
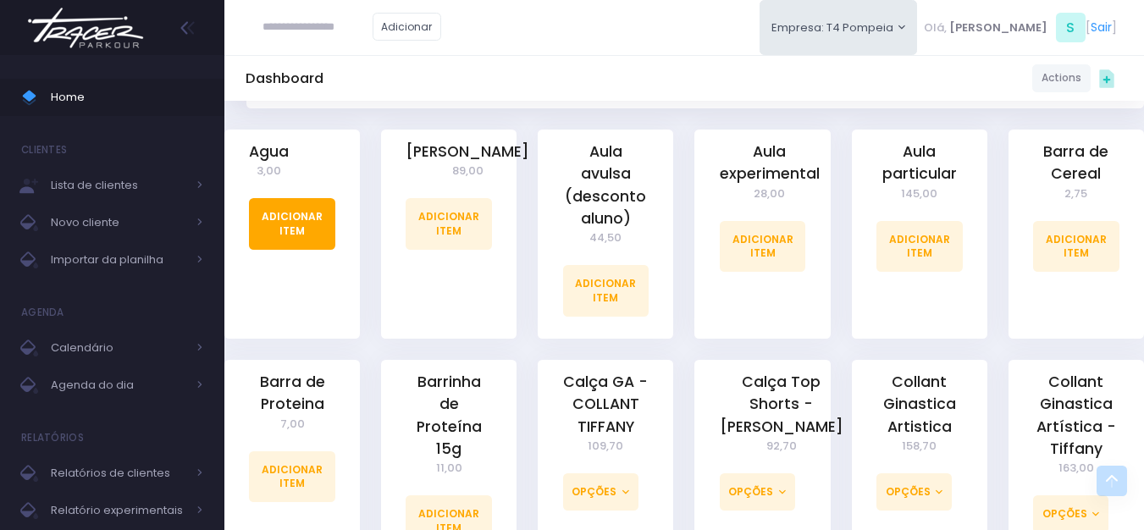
click at [281, 208] on link "Adicionar Item" at bounding box center [292, 223] width 86 height 51
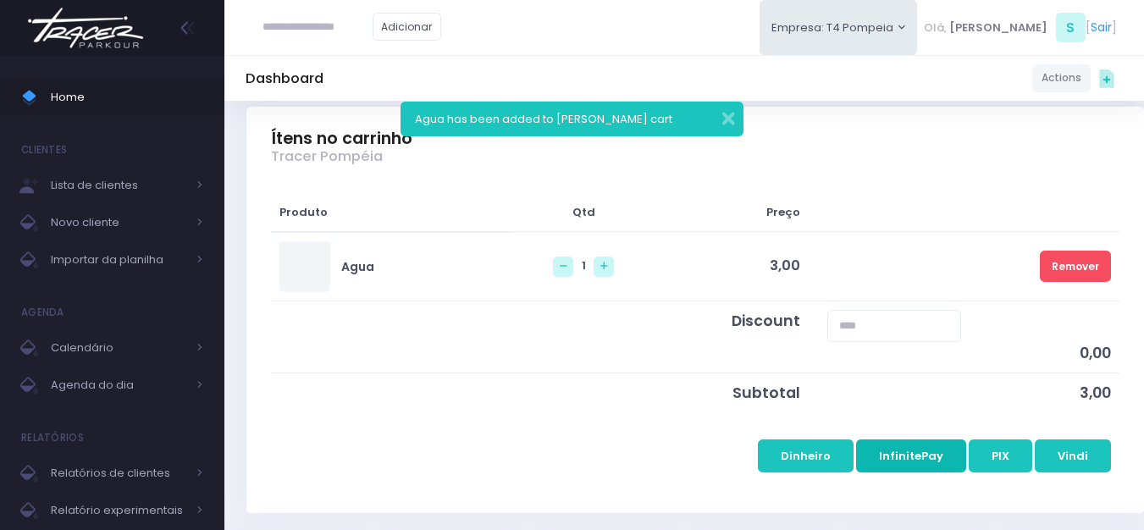
scroll to position [339, 0]
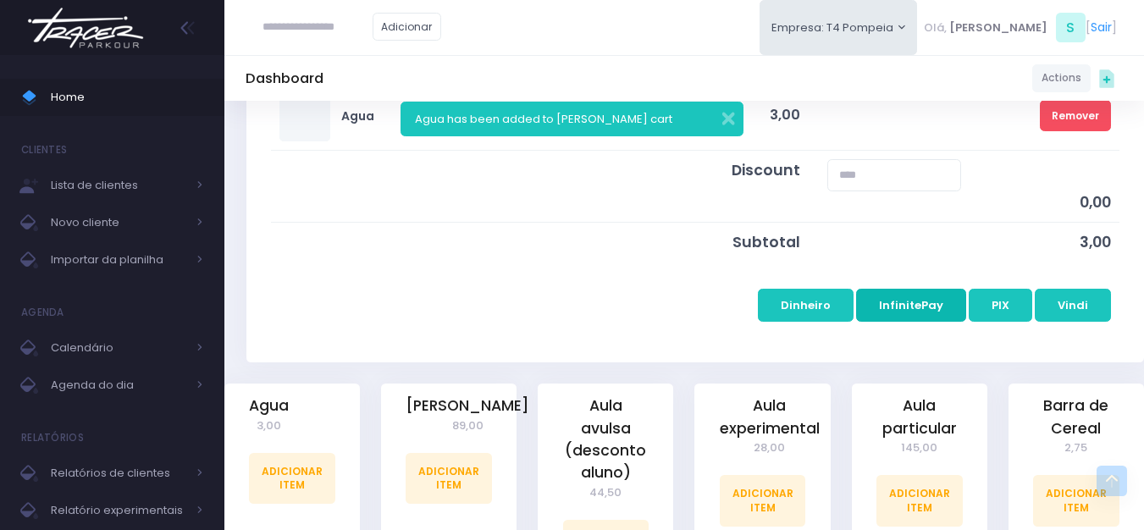
click at [904, 307] on button "InfinitePay" at bounding box center [911, 305] width 110 height 32
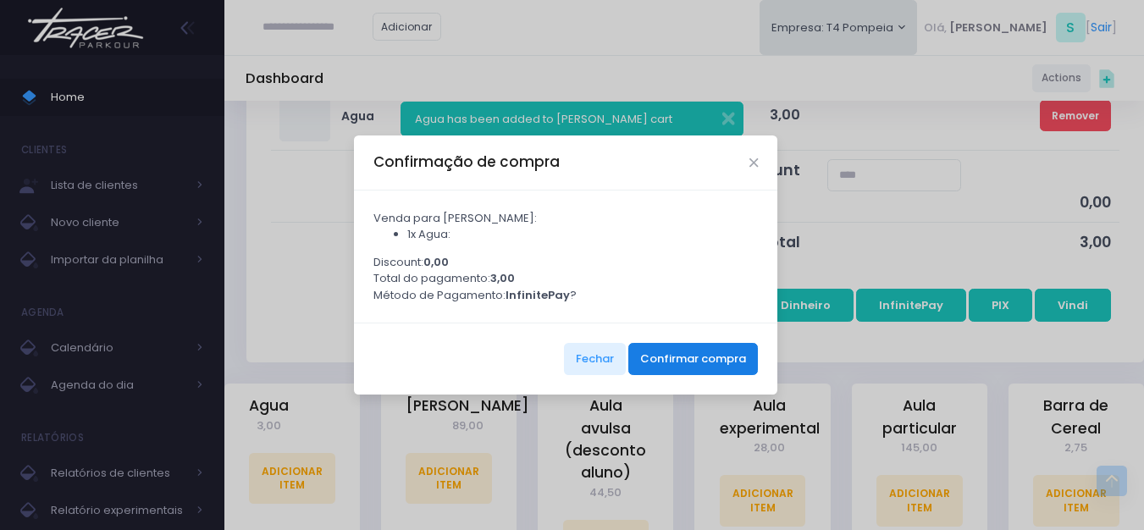
click at [685, 373] on button "Confirmar compra" at bounding box center [693, 359] width 130 height 32
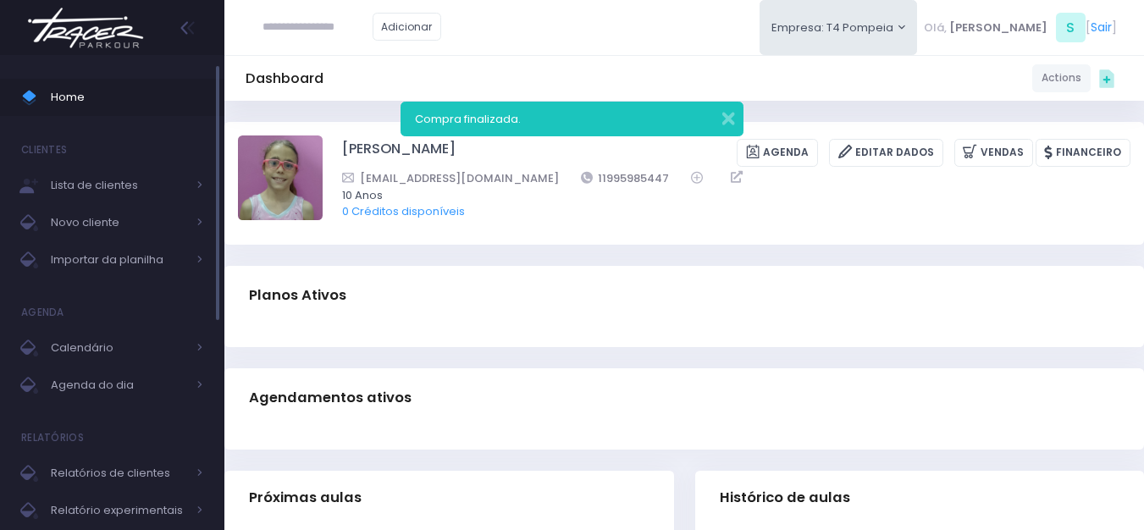
click at [75, 87] on span "Home" at bounding box center [127, 97] width 152 height 22
